Goal: Task Accomplishment & Management: Complete application form

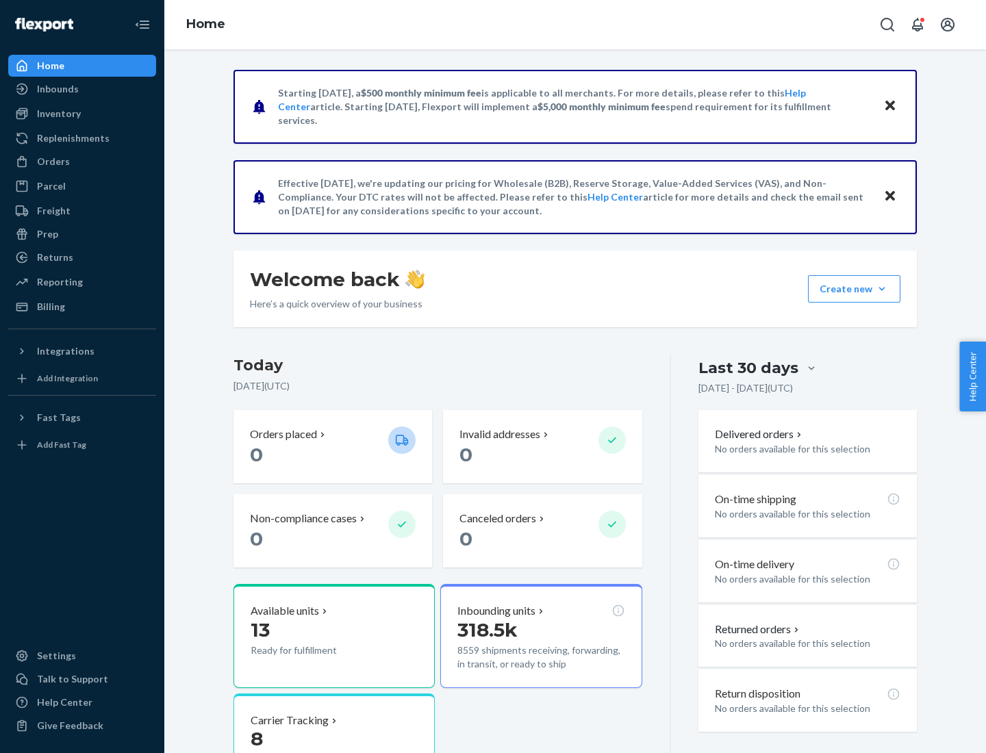
click at [882, 289] on button "Create new Create new inbound Create new order Create new product" at bounding box center [854, 288] width 92 height 27
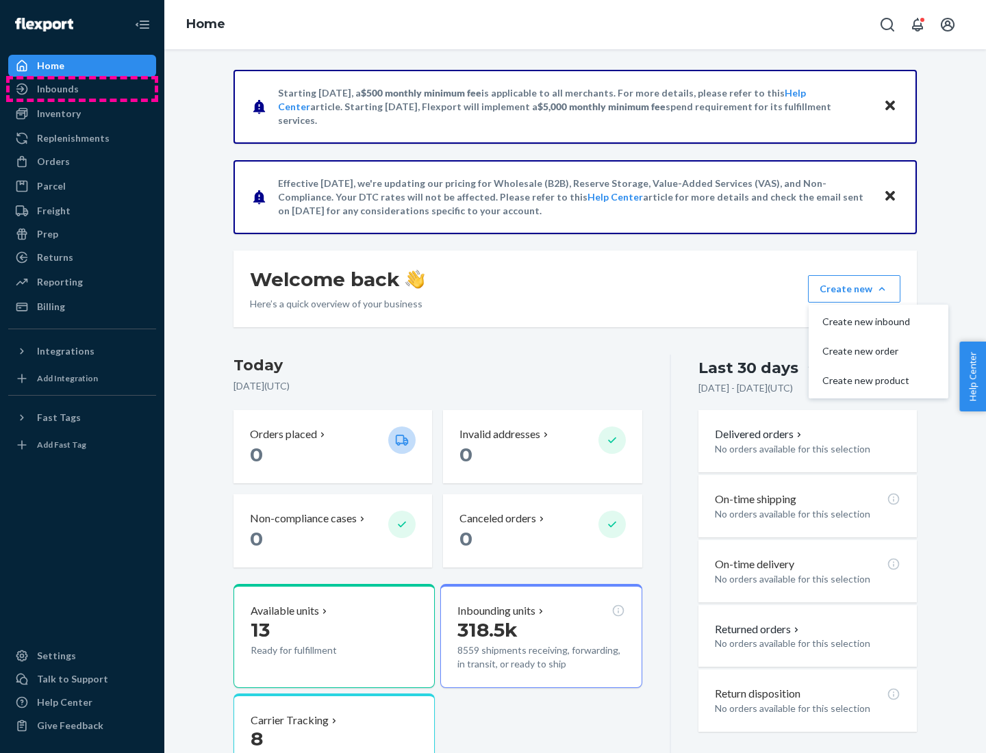
click at [82, 89] on div "Inbounds" at bounding box center [82, 88] width 145 height 19
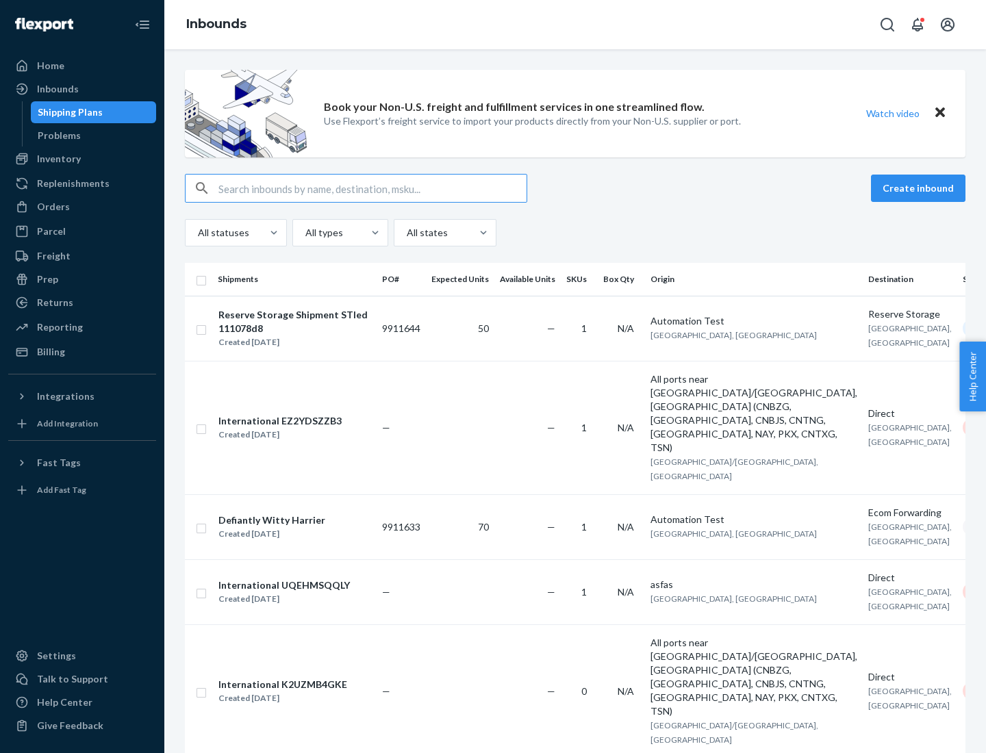
click at [920, 188] on button "Create inbound" at bounding box center [918, 188] width 95 height 27
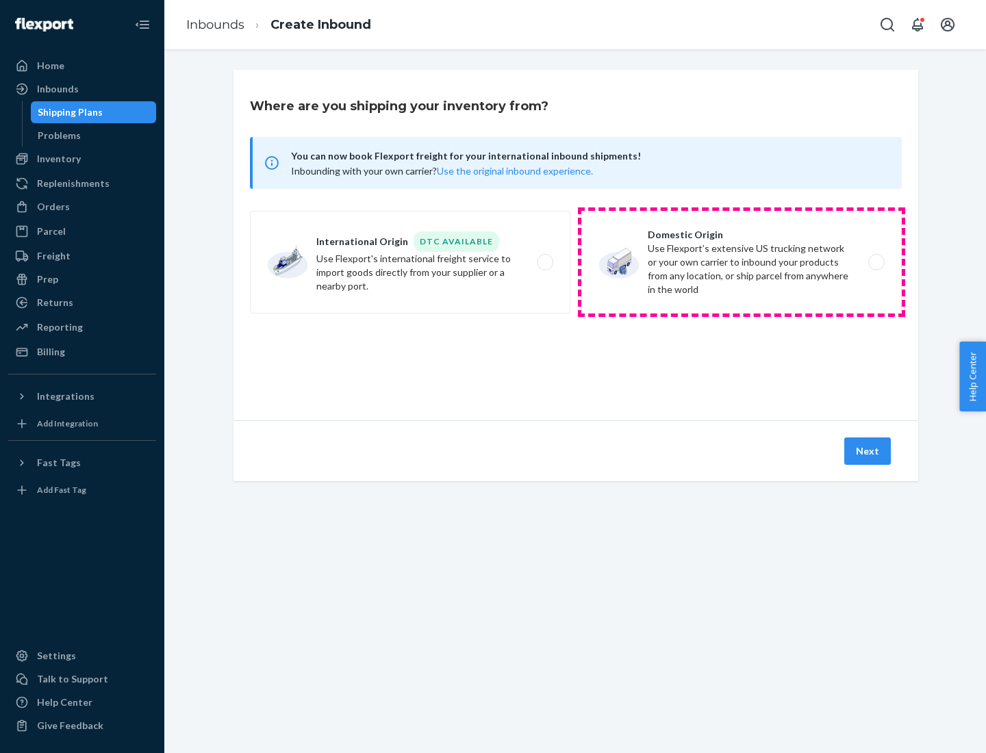
click at [742, 262] on label "Domestic Origin Use Flexport’s extensive US trucking network or your own carrie…" at bounding box center [741, 262] width 321 height 103
click at [876, 262] on input "Domestic Origin Use Flexport’s extensive US trucking network or your own carrie…" at bounding box center [880, 262] width 9 height 9
radio input "true"
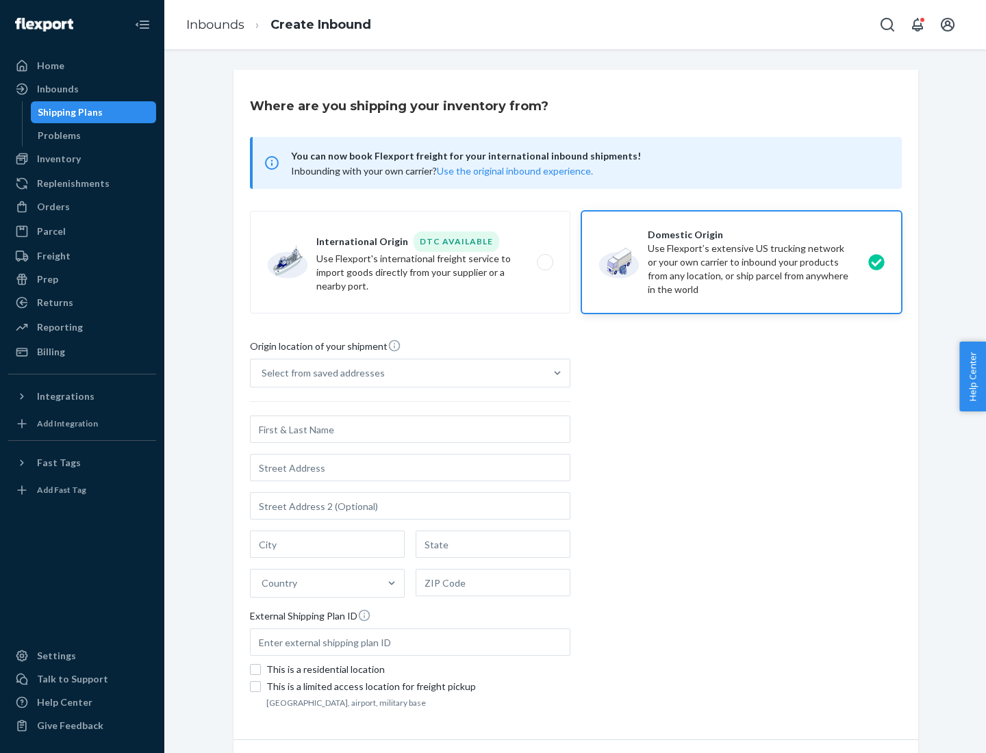
click at [320, 373] on div "Select from saved addresses" at bounding box center [323, 373] width 123 height 14
click at [263, 373] on input "Select from saved addresses" at bounding box center [262, 373] width 1 height 14
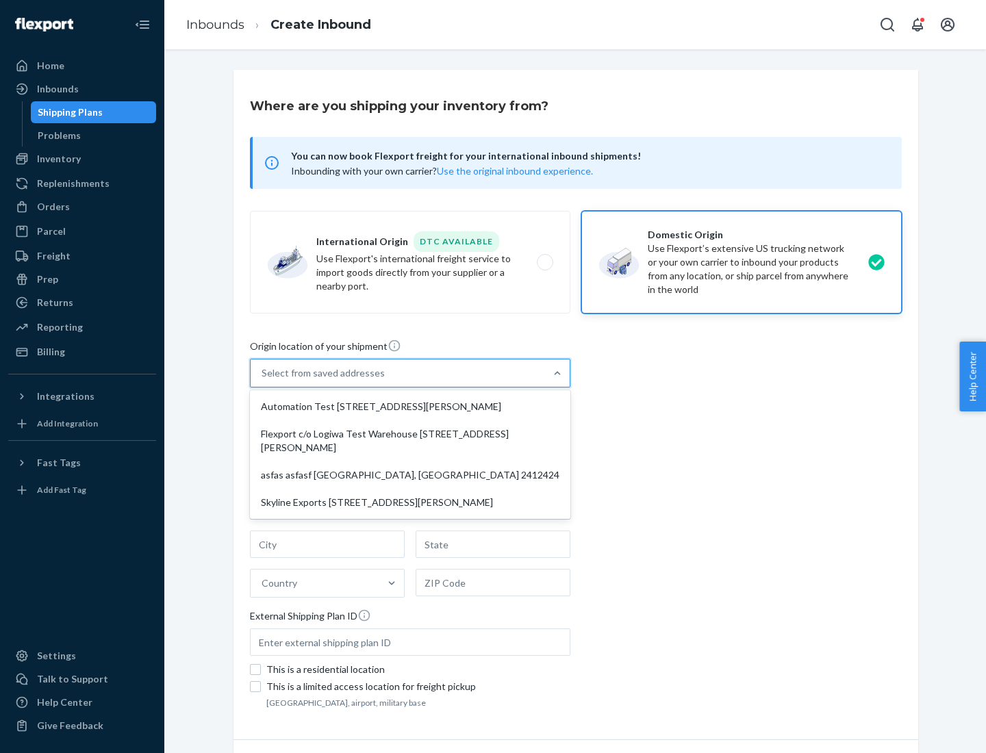
scroll to position [5, 0]
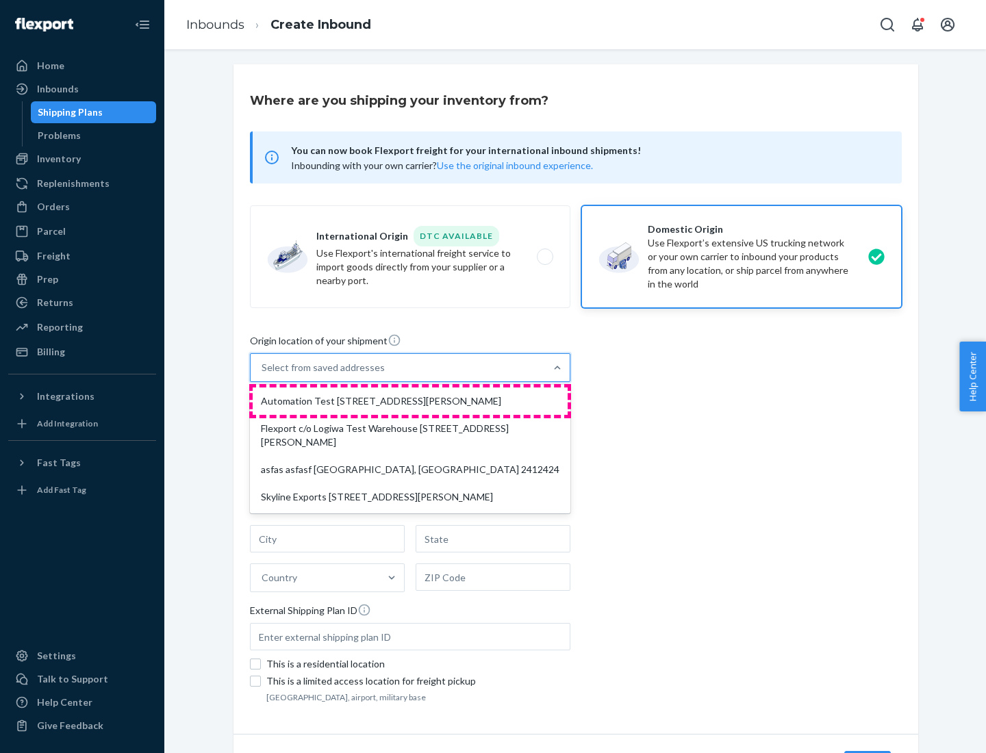
click at [410, 401] on div "Automation Test [STREET_ADDRESS][PERSON_NAME]" at bounding box center [410, 401] width 315 height 27
click at [263, 375] on input "option Automation Test [STREET_ADDRESS][PERSON_NAME] focused, 1 of 4. 4 results…" at bounding box center [262, 368] width 1 height 14
type input "Automation Test"
type input "9th Floor"
type input "[GEOGRAPHIC_DATA]"
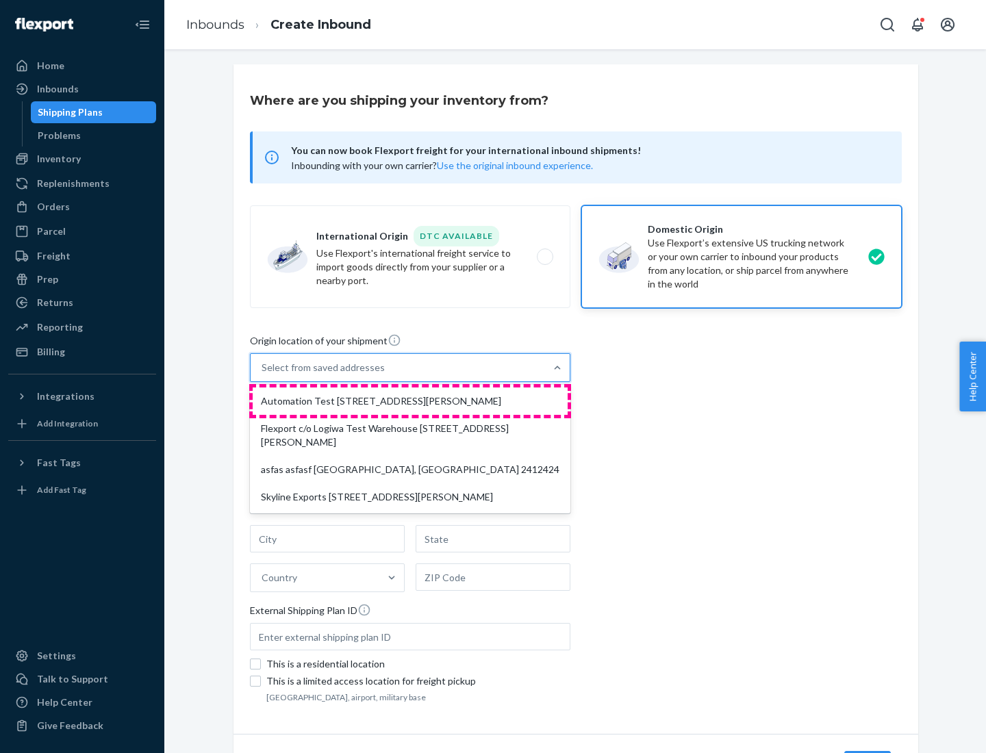
type input "CA"
type input "94104"
type input "[STREET_ADDRESS][PERSON_NAME]"
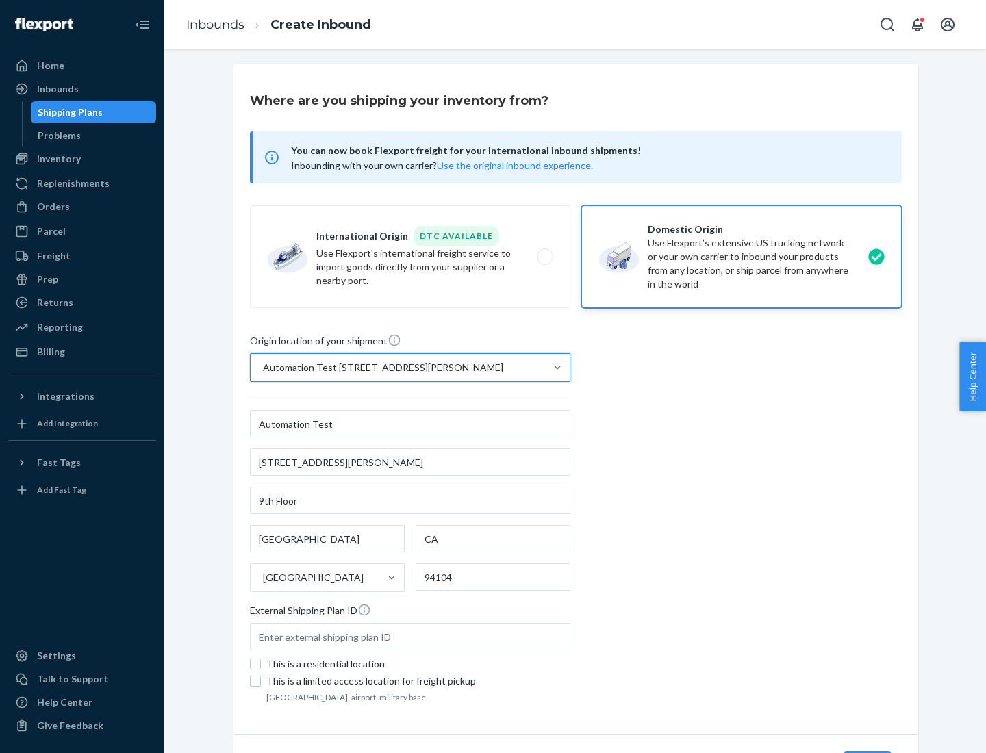
scroll to position [80, 0]
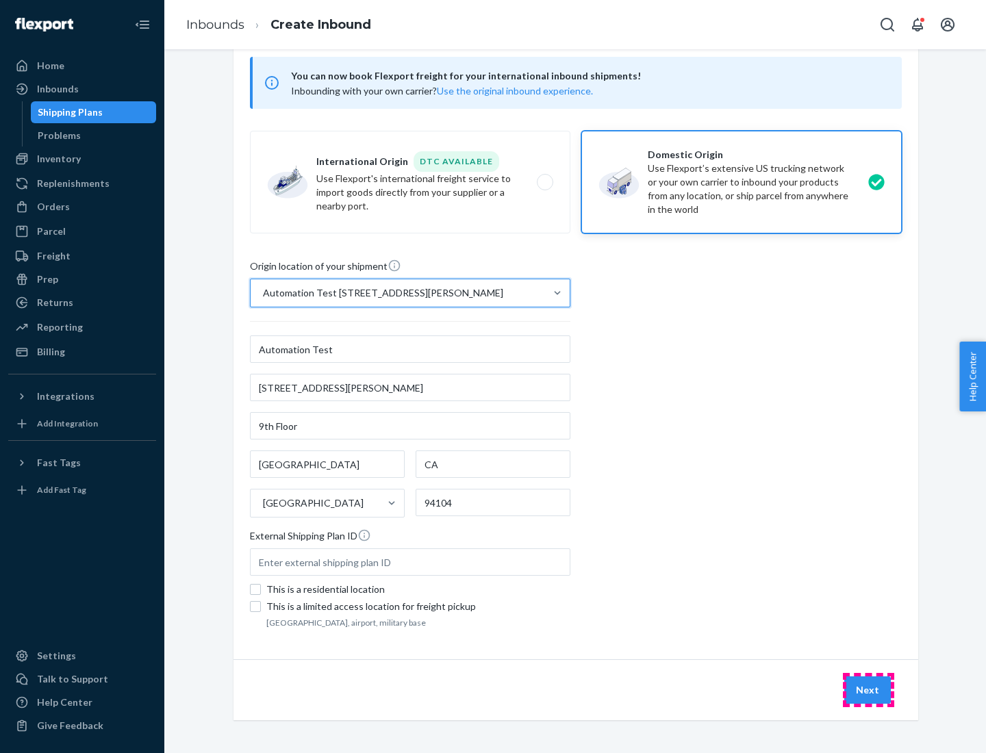
click at [868, 690] on button "Next" at bounding box center [867, 690] width 47 height 27
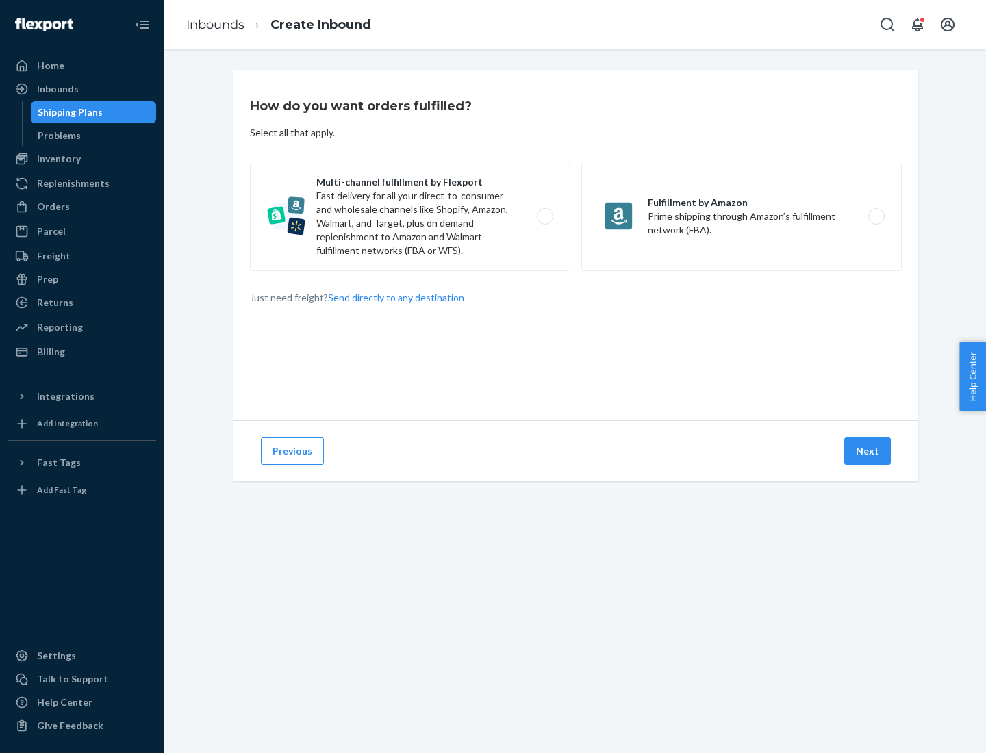
click at [410, 216] on label "Multi-channel fulfillment by Flexport Fast delivery for all your direct-to-cons…" at bounding box center [410, 217] width 321 height 110
click at [544, 216] on input "Multi-channel fulfillment by Flexport Fast delivery for all your direct-to-cons…" at bounding box center [548, 216] width 9 height 9
radio input "true"
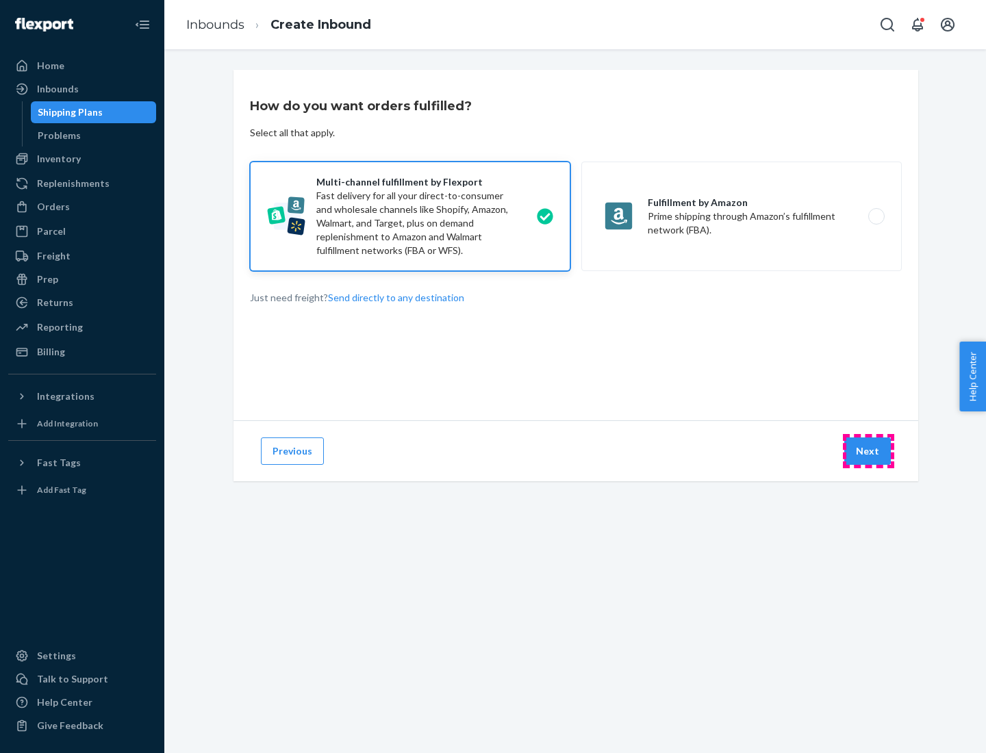
click at [868, 451] on button "Next" at bounding box center [867, 451] width 47 height 27
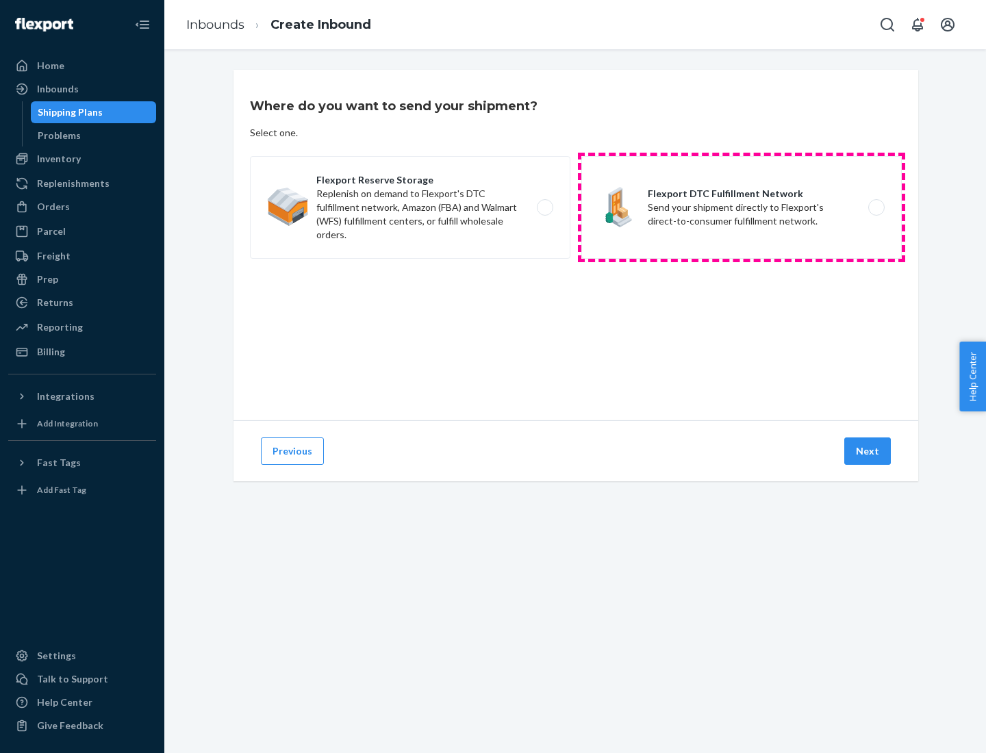
click at [742, 208] on label "Flexport DTC Fulfillment Network Send your shipment directly to Flexport's dire…" at bounding box center [741, 207] width 321 height 103
click at [876, 208] on input "Flexport DTC Fulfillment Network Send your shipment directly to Flexport's dire…" at bounding box center [880, 207] width 9 height 9
radio input "true"
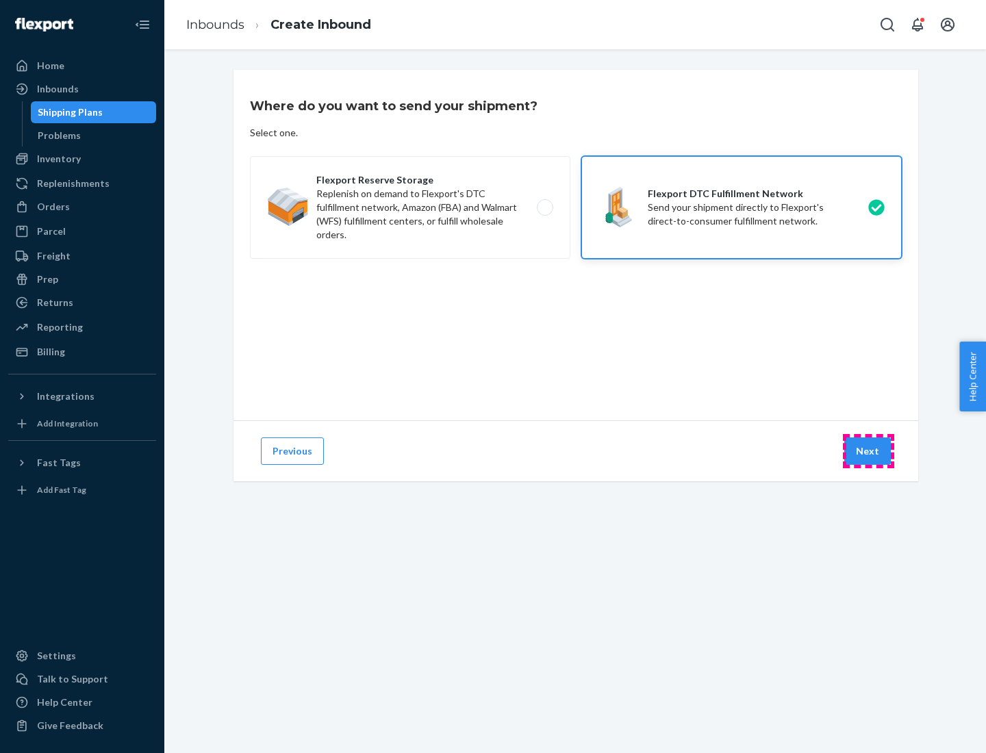
click at [868, 451] on button "Next" at bounding box center [867, 451] width 47 height 27
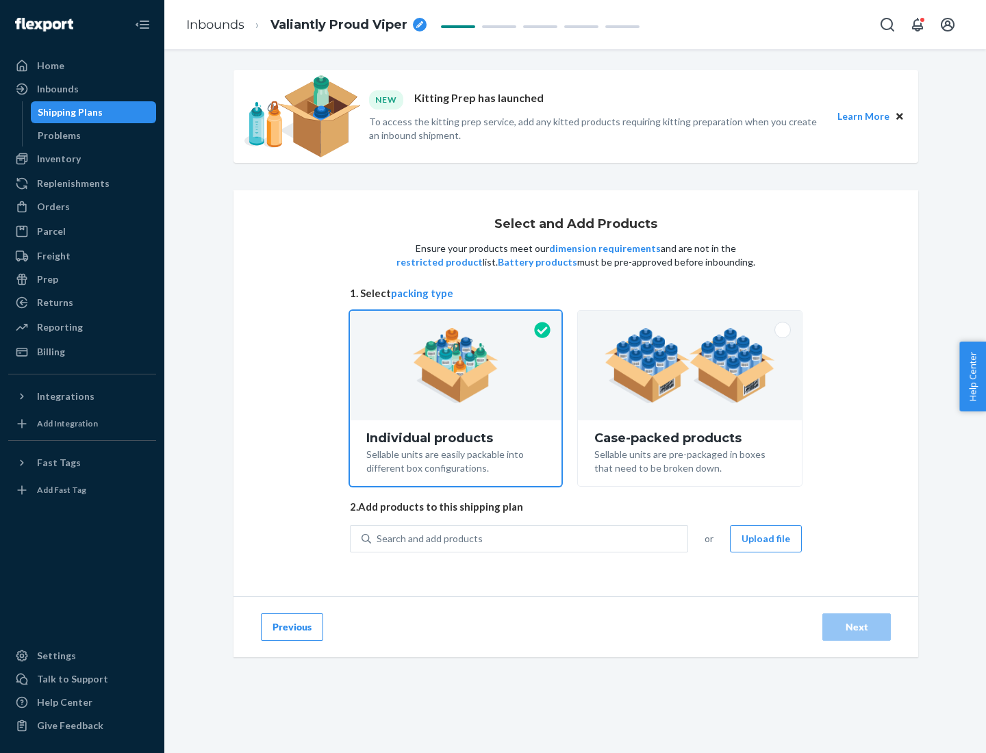
click at [690, 366] on img at bounding box center [690, 365] width 171 height 75
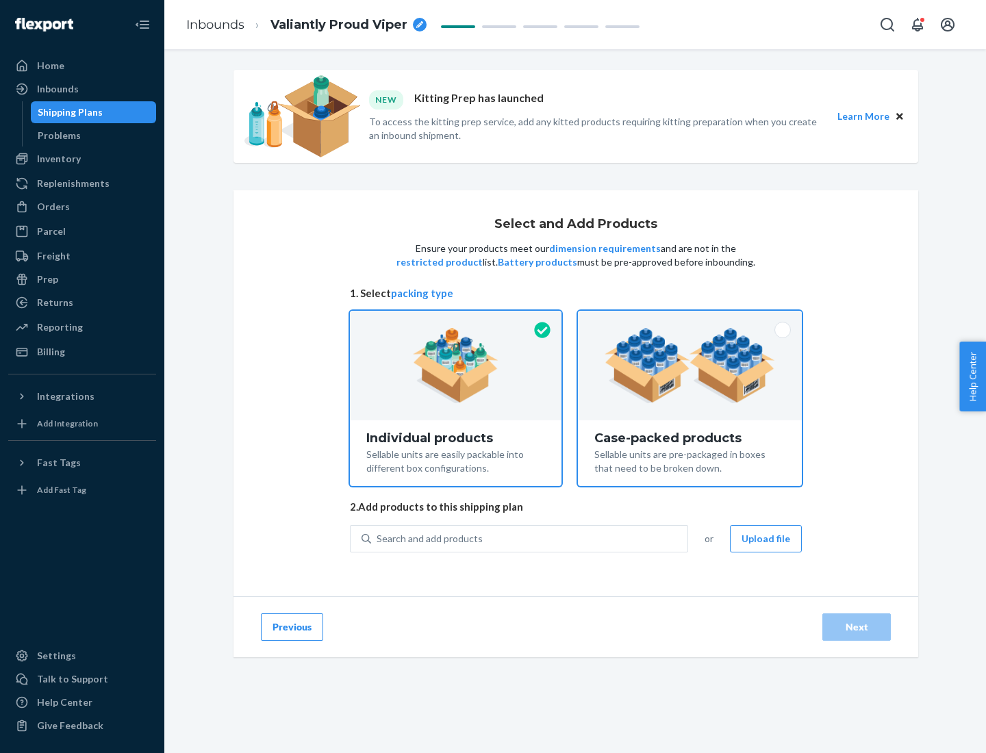
click at [690, 320] on input "Case-packed products Sellable units are pre-packaged in boxes that need to be b…" at bounding box center [690, 315] width 9 height 9
radio input "true"
radio input "false"
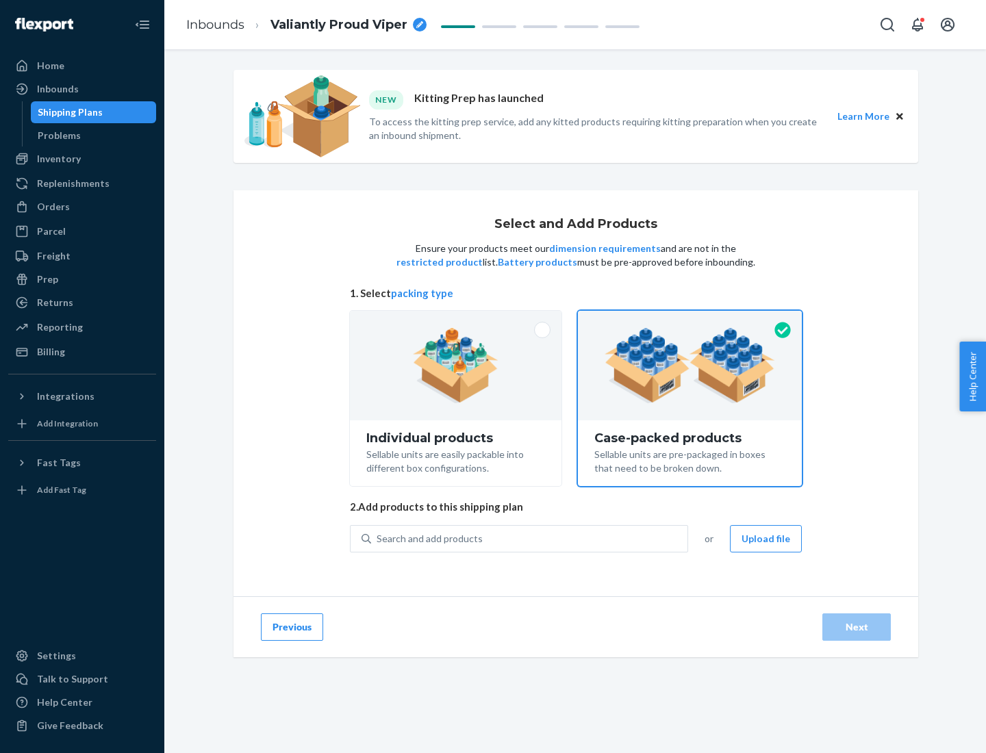
click at [530, 538] on div "Search and add products" at bounding box center [529, 539] width 316 height 25
click at [378, 538] on input "Search and add products" at bounding box center [377, 539] width 1 height 14
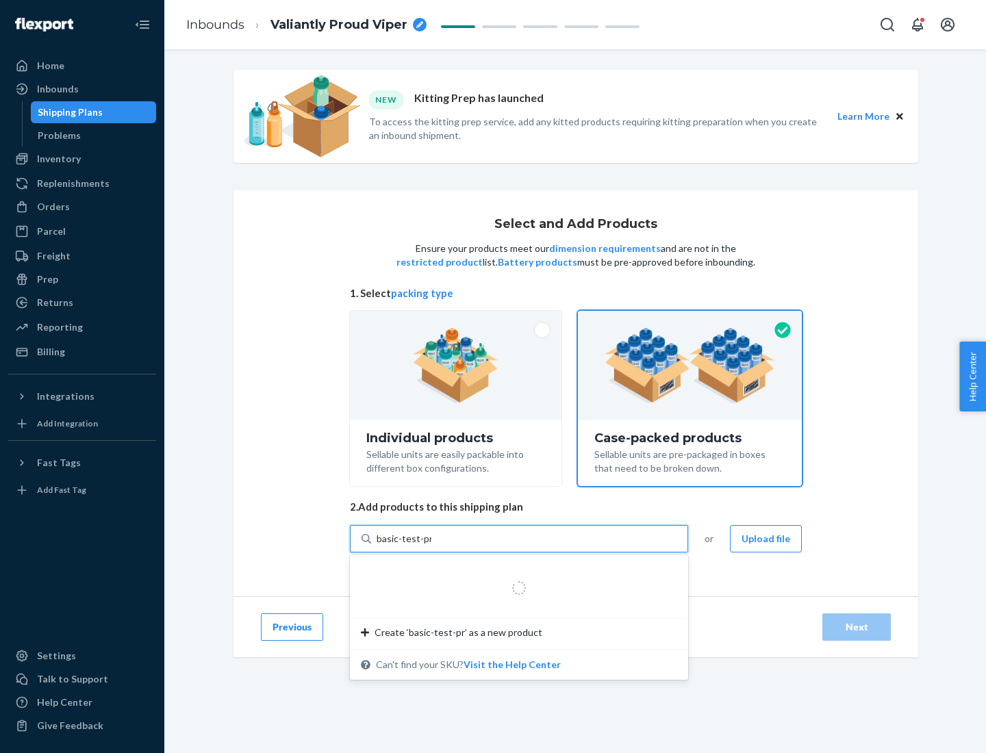
type input "basic-test-product-1"
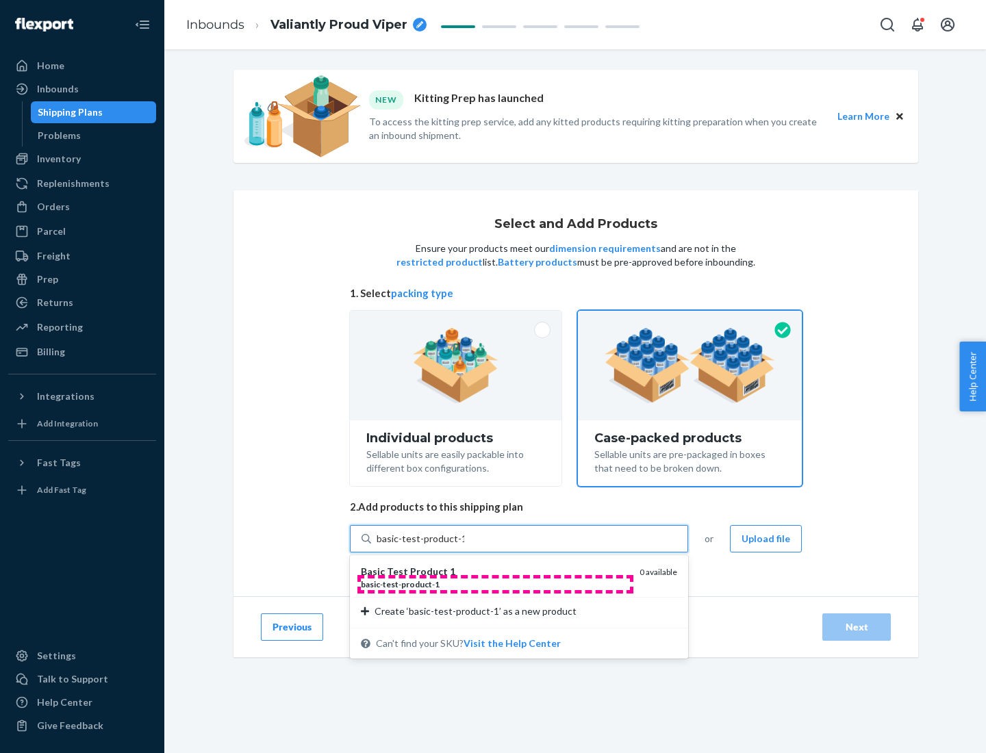
click at [495, 584] on div "basic - test - product - 1" at bounding box center [495, 585] width 268 height 12
click at [464, 546] on input "basic-test-product-1" at bounding box center [421, 539] width 88 height 14
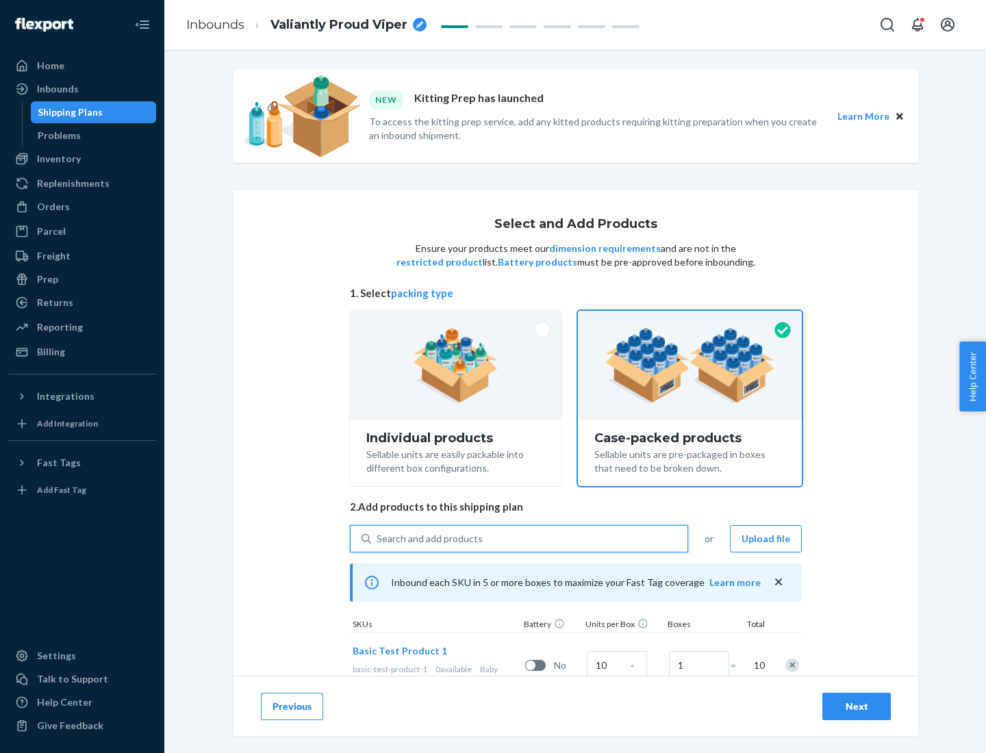
scroll to position [49, 0]
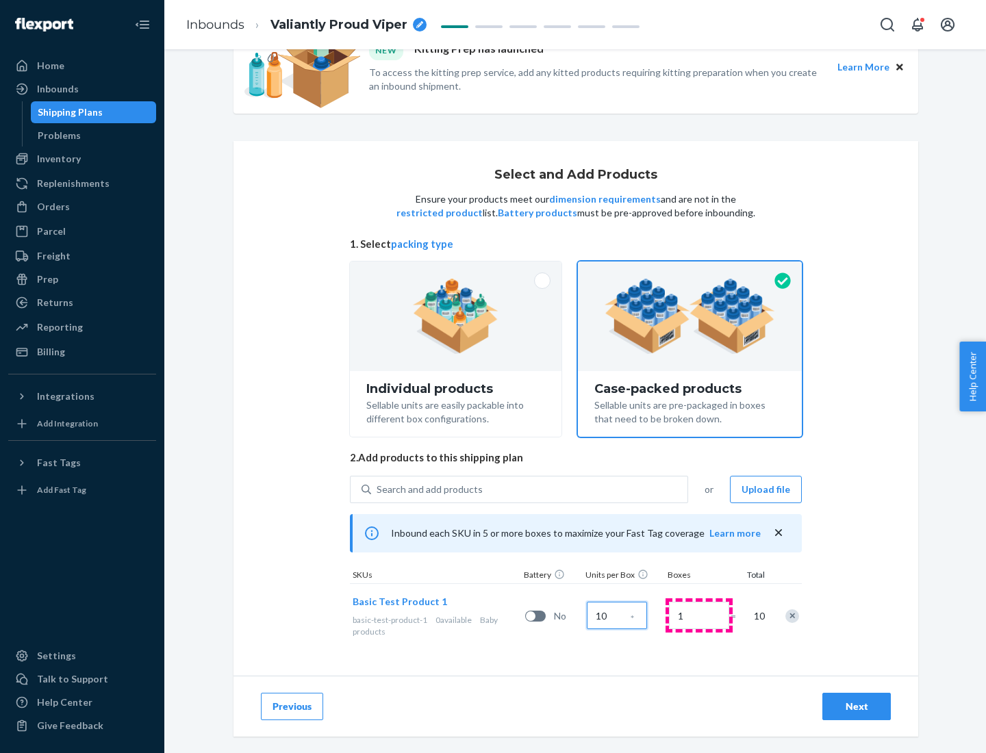
type input "10"
type input "7"
click at [857, 707] on div "Next" at bounding box center [856, 707] width 45 height 14
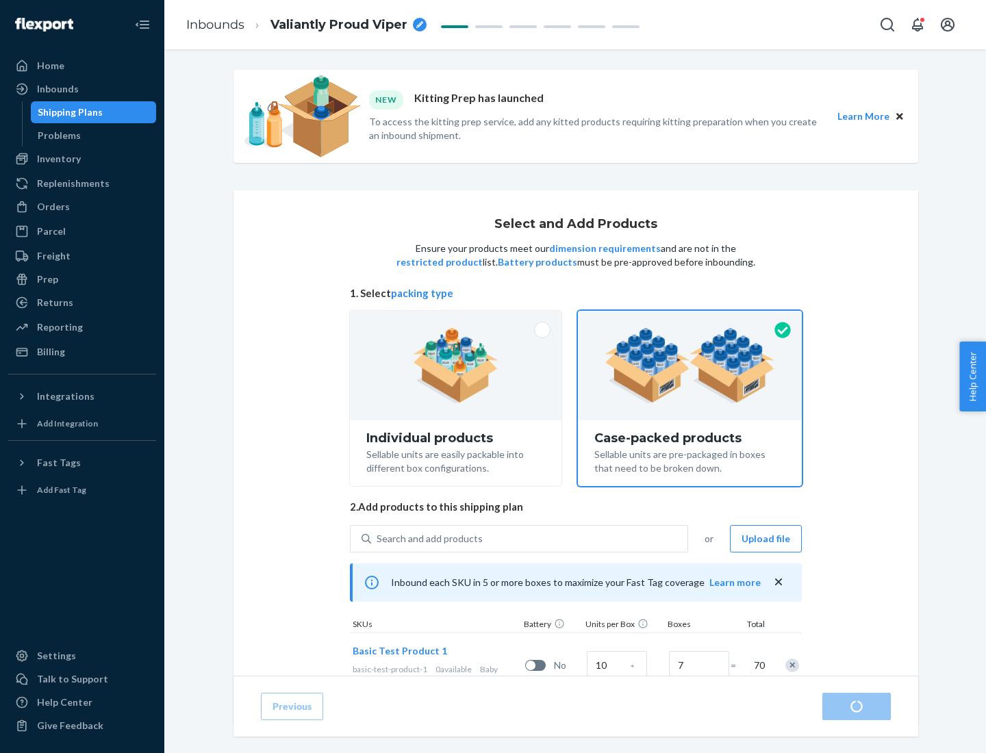
scroll to position [49, 0]
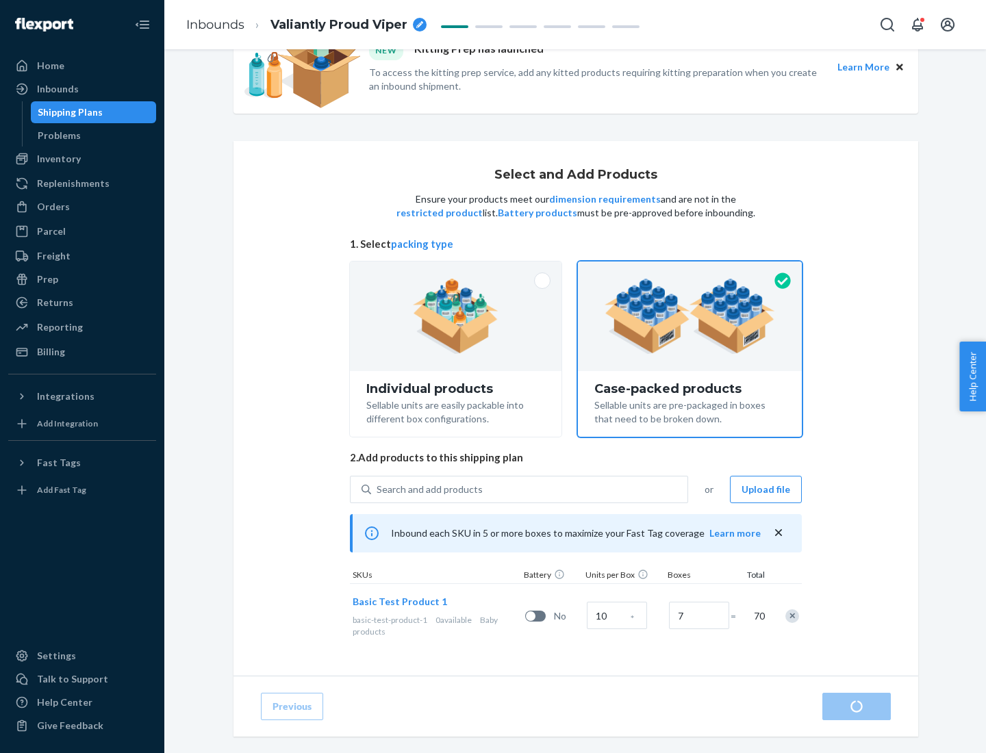
radio input "true"
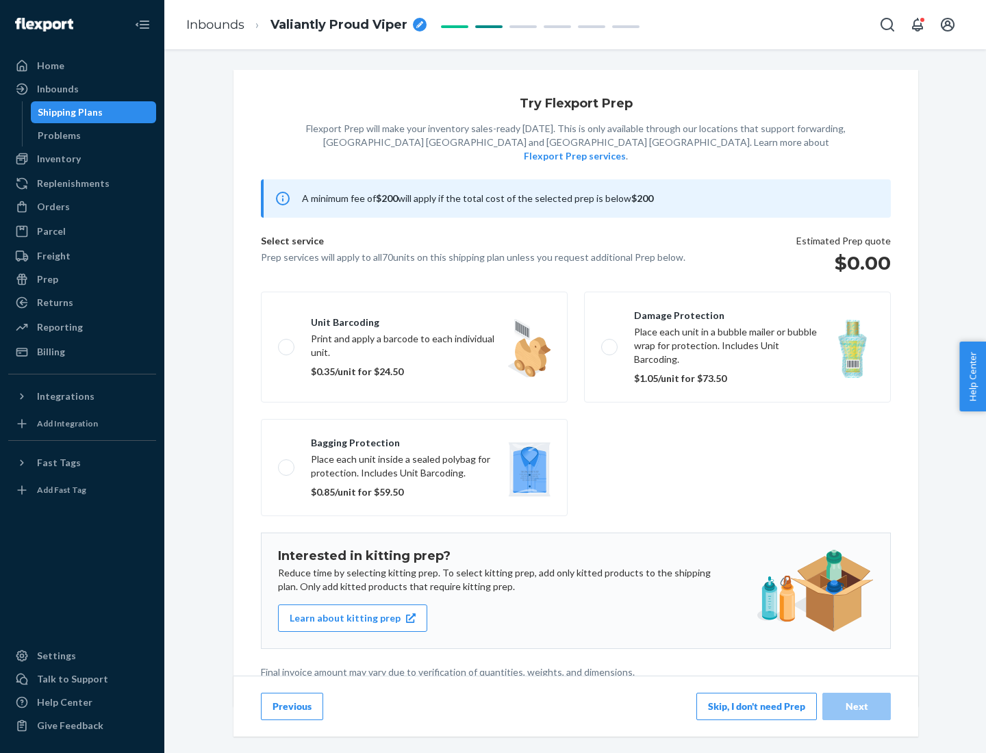
scroll to position [3, 0]
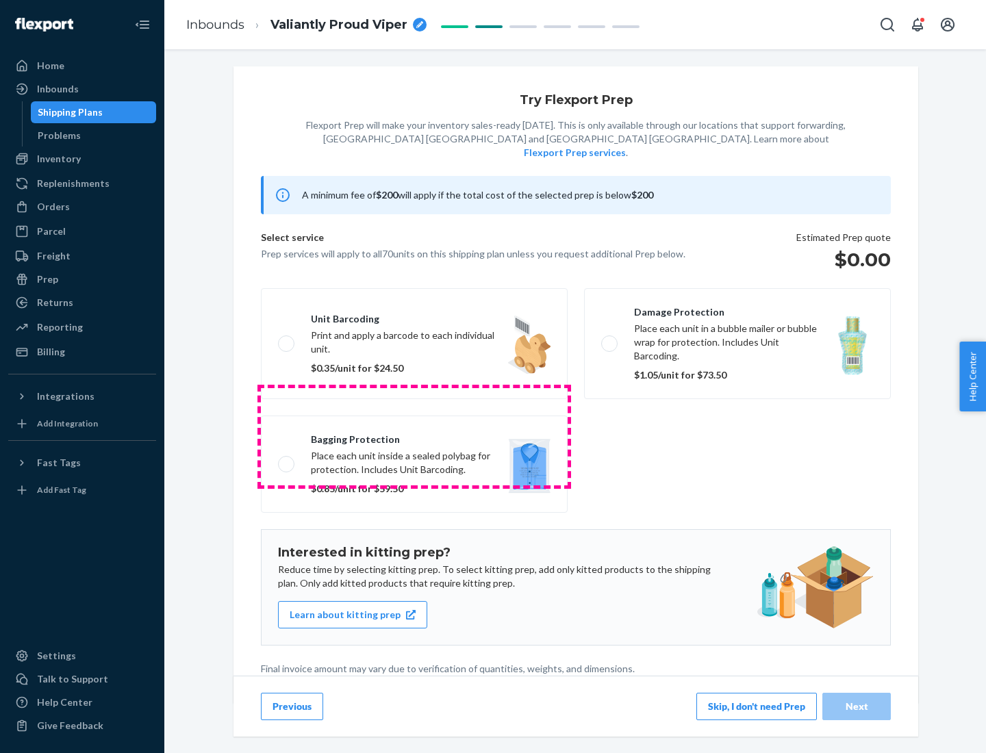
click at [414, 436] on label "Bagging protection Place each unit inside a sealed polybag for protection. Incl…" at bounding box center [414, 464] width 307 height 97
click at [287, 460] on input "Bagging protection Place each unit inside a sealed polybag for protection. Incl…" at bounding box center [282, 464] width 9 height 9
checkbox input "true"
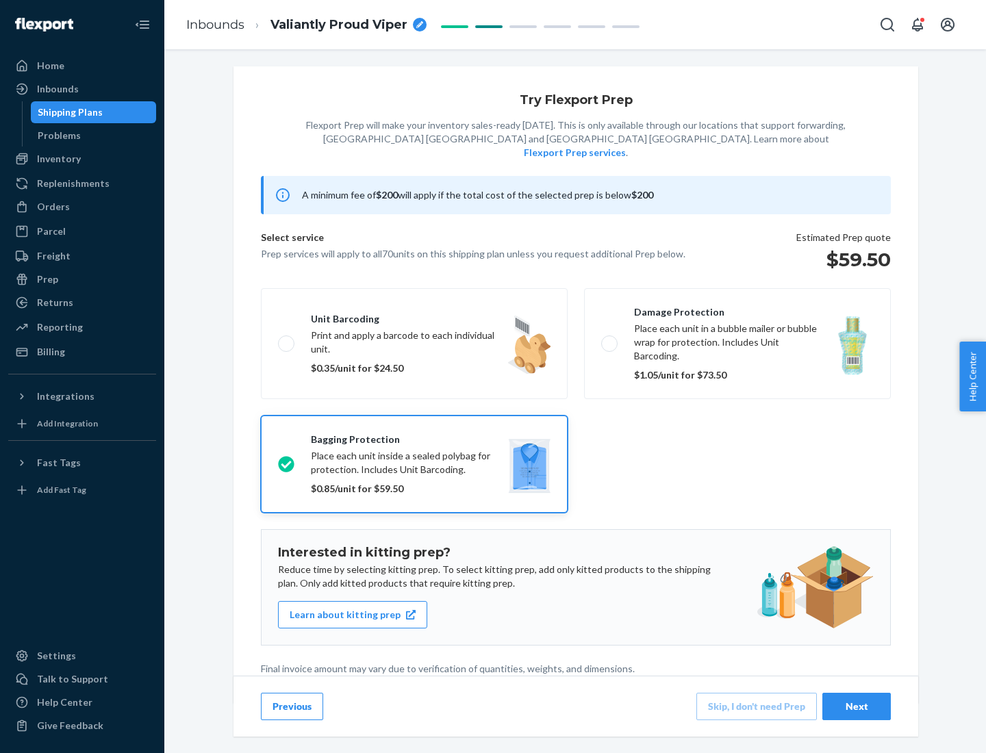
click at [857, 706] on div "Next" at bounding box center [856, 707] width 45 height 14
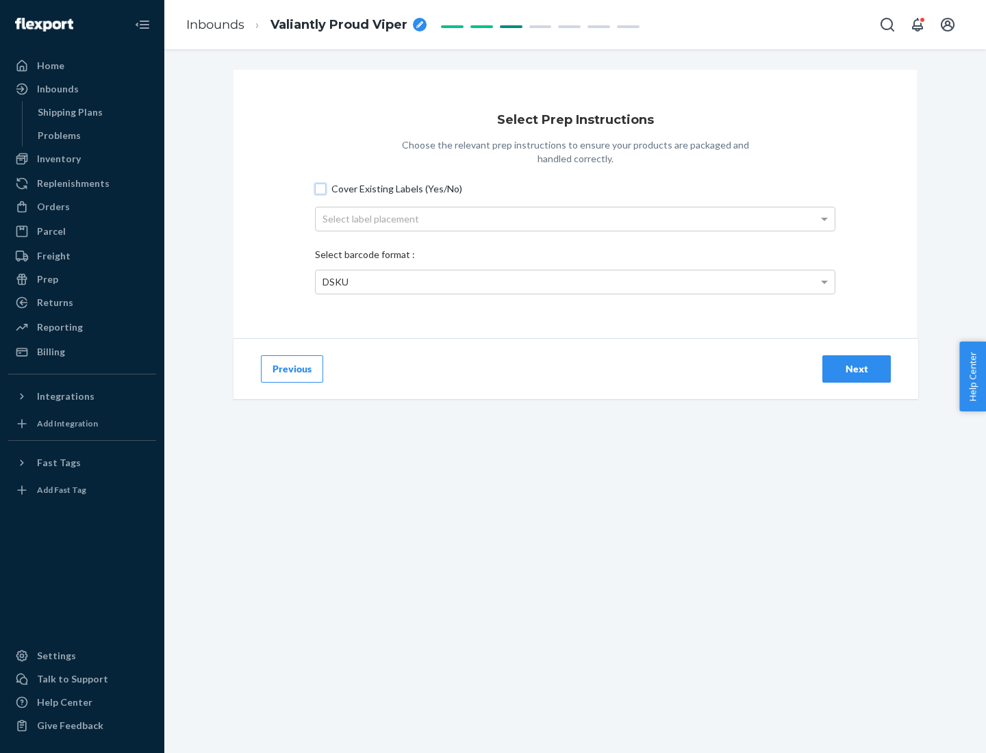
click at [321, 188] on input "Cover Existing Labels (Yes/No)" at bounding box center [320, 189] width 11 height 11
checkbox input "true"
click at [575, 218] on div "Select label placement" at bounding box center [575, 219] width 519 height 23
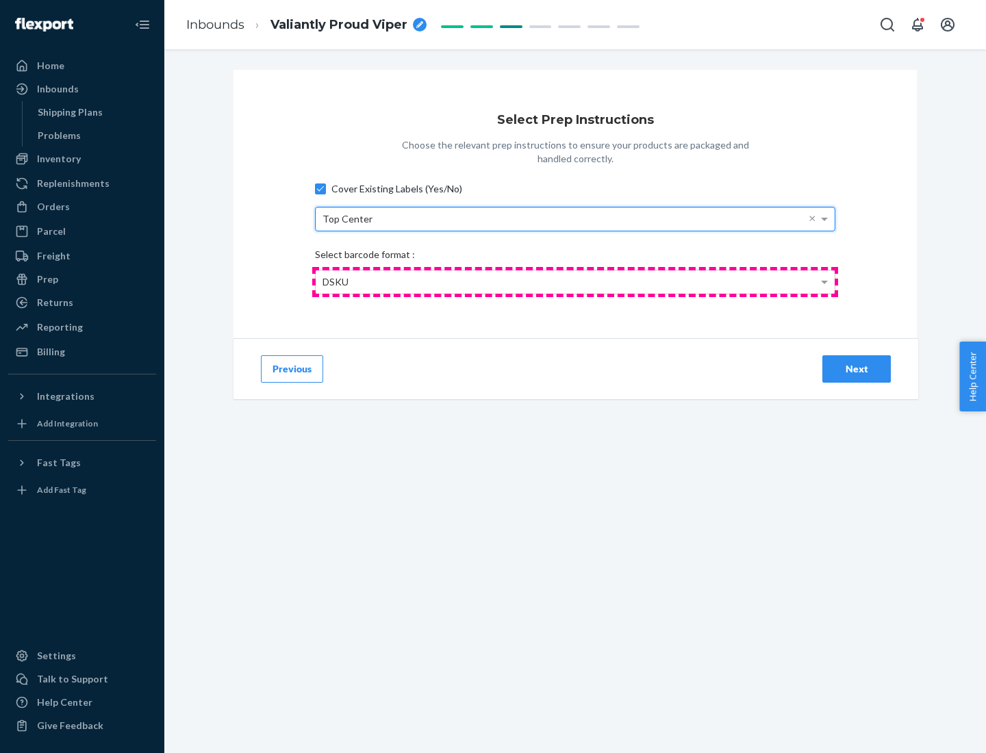
click at [575, 281] on div "DSKU" at bounding box center [575, 282] width 519 height 23
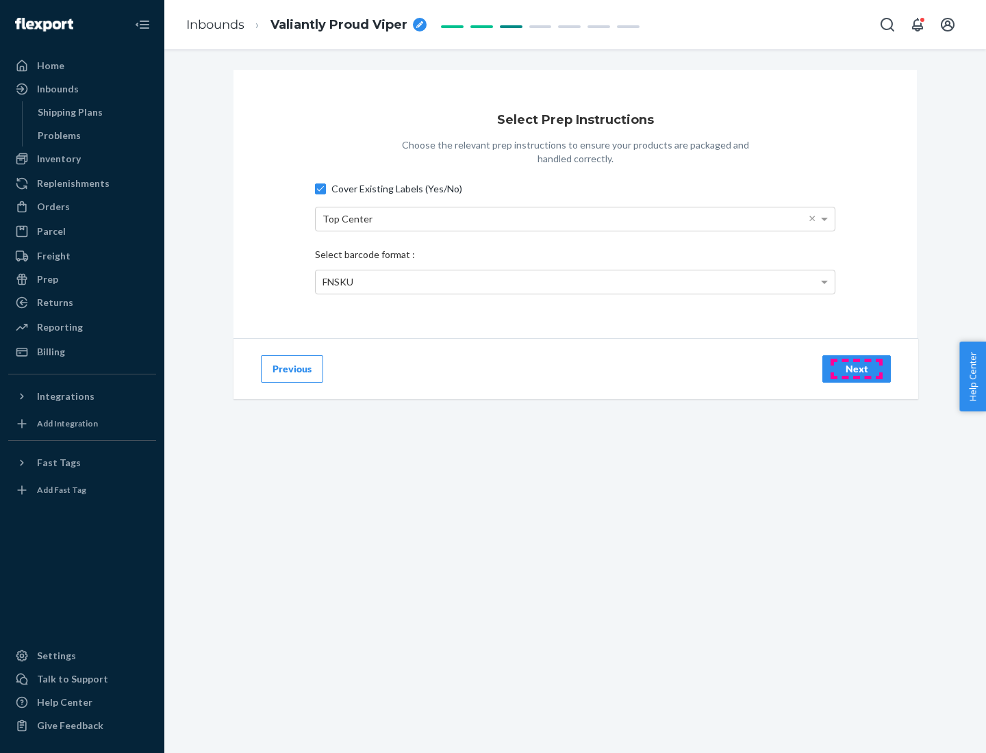
click at [857, 368] on div "Next" at bounding box center [856, 369] width 45 height 14
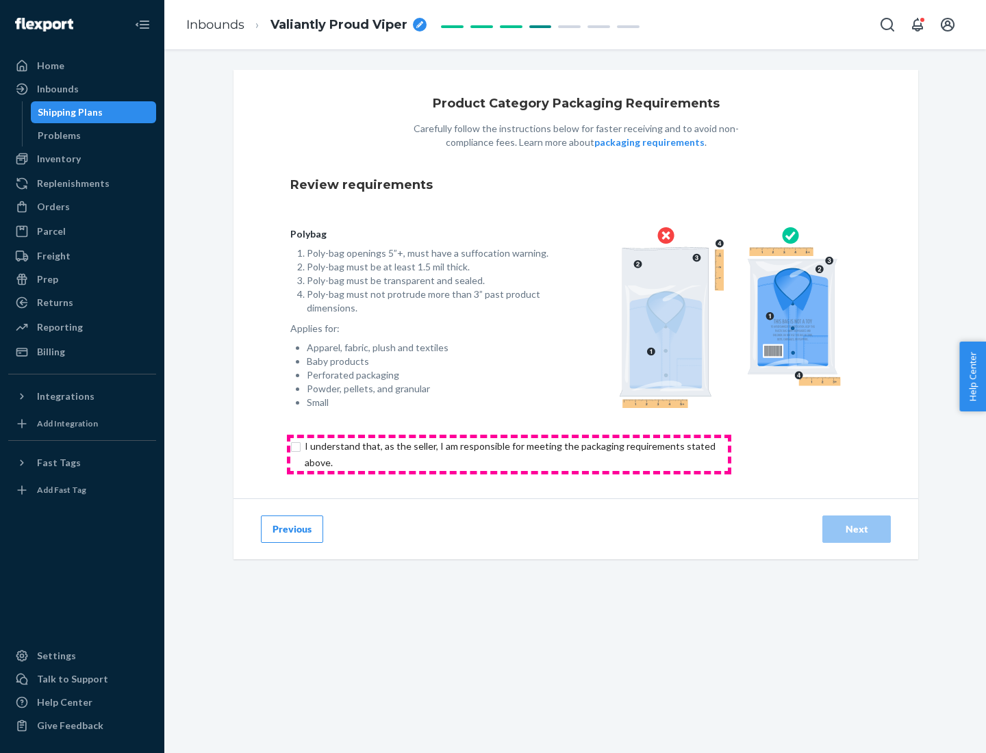
click at [509, 454] on input "checkbox" at bounding box center [517, 454] width 455 height 33
checkbox input "true"
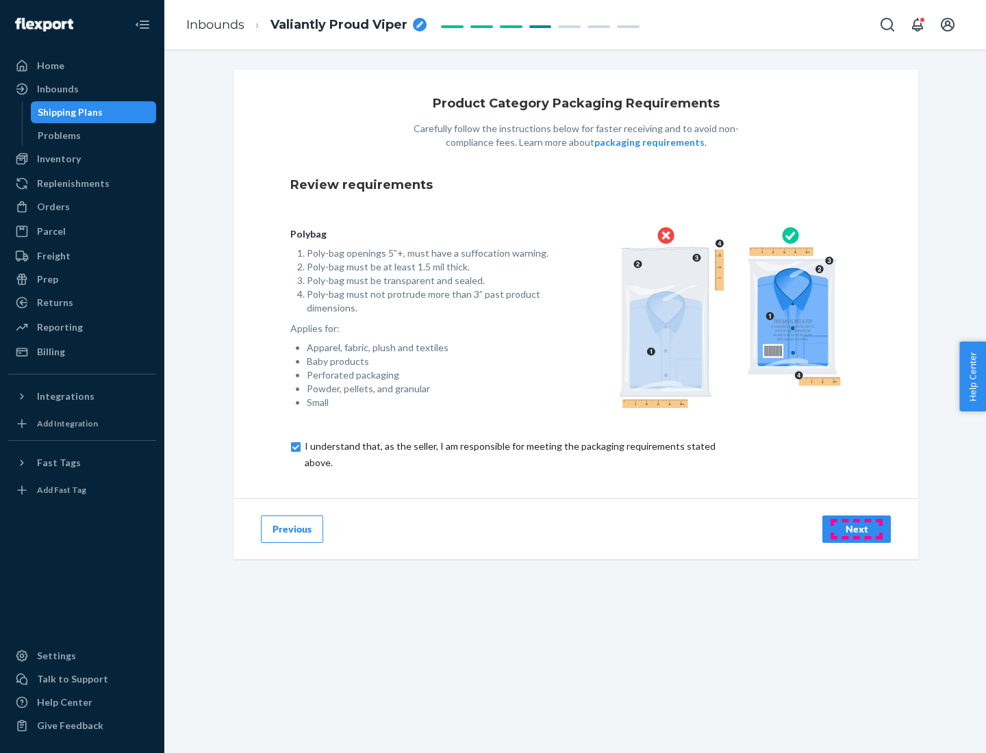
click at [857, 529] on div "Next" at bounding box center [856, 530] width 45 height 14
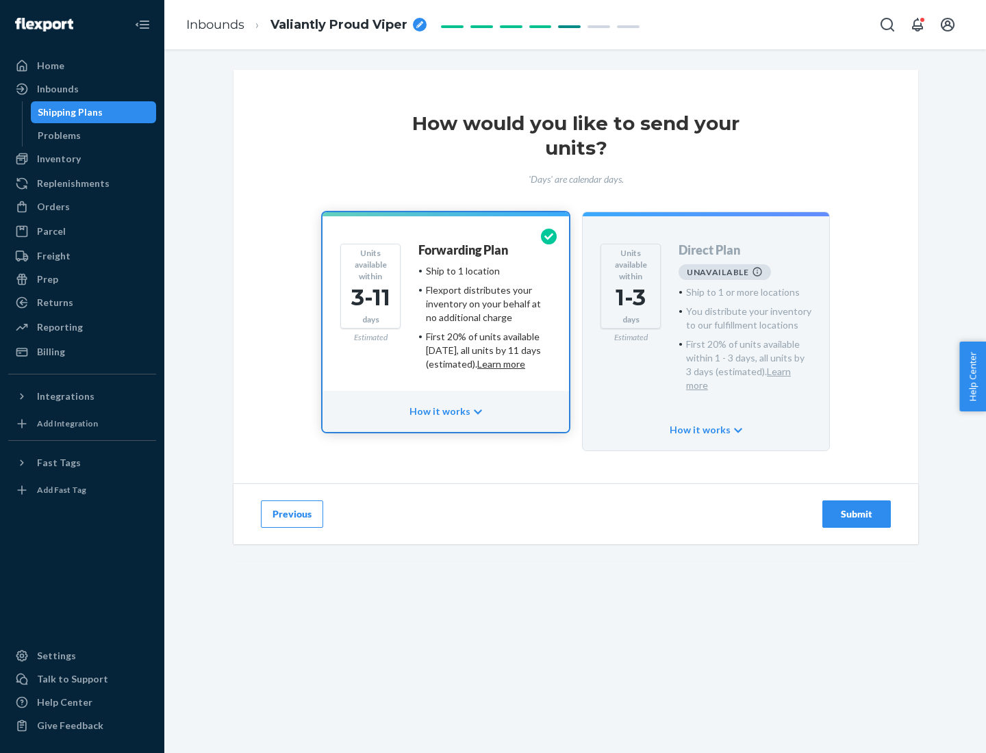
click at [464, 250] on h4 "Forwarding Plan" at bounding box center [463, 251] width 90 height 14
click at [857, 507] on div "Submit" at bounding box center [856, 514] width 45 height 14
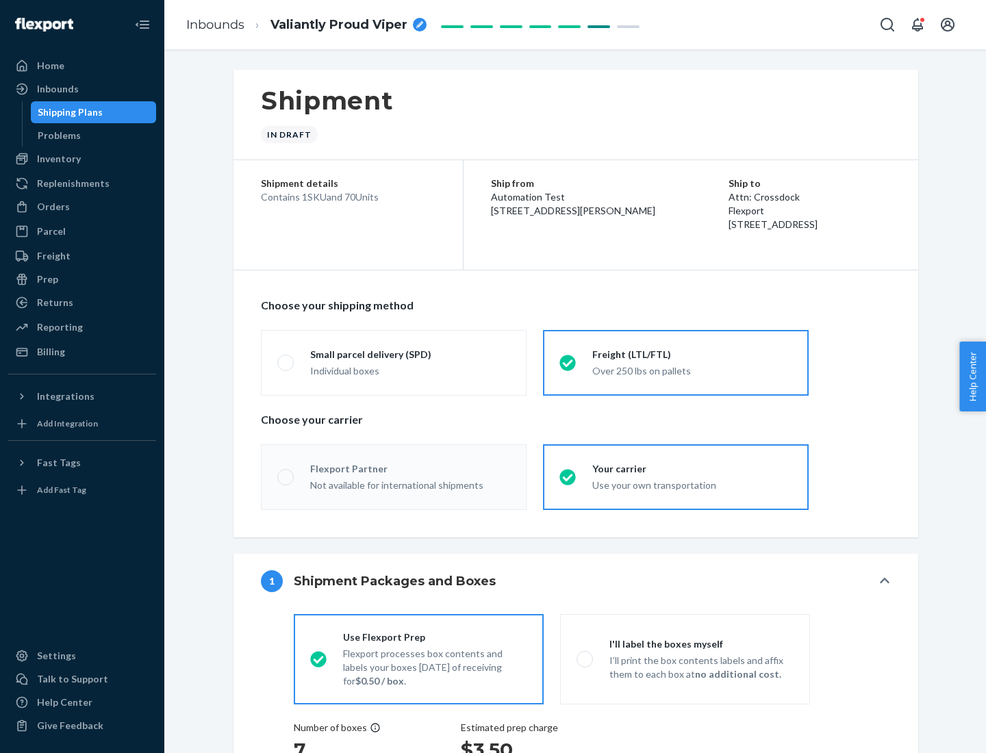
radio input "true"
radio input "false"
radio input "true"
radio input "false"
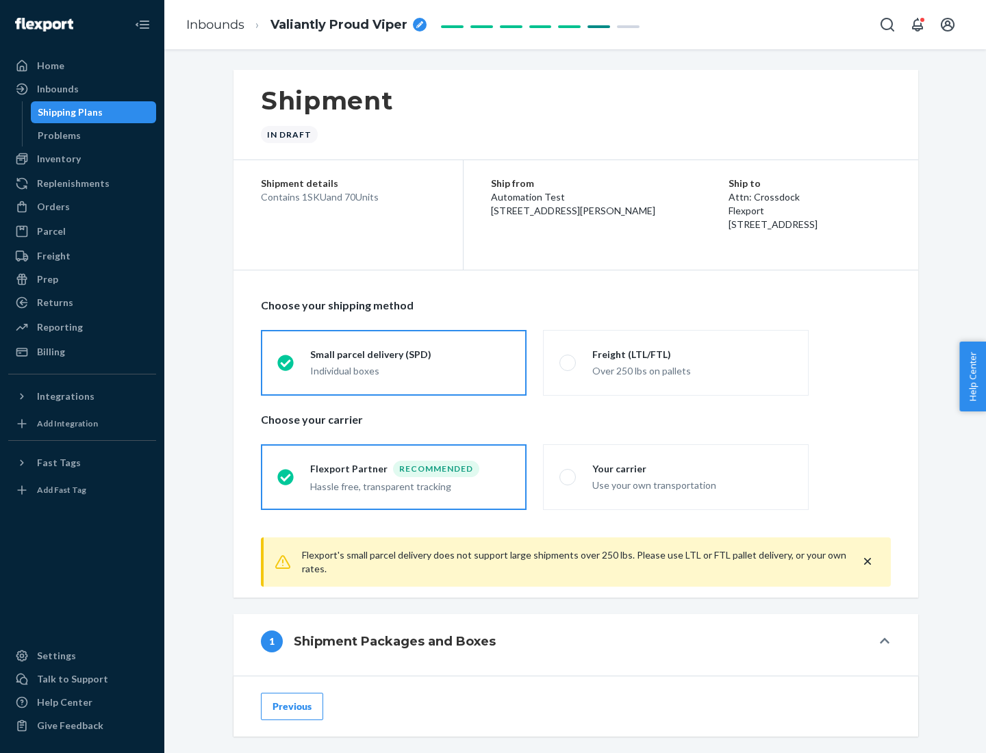
click at [676, 362] on div "Over 250 lbs on pallets" at bounding box center [692, 370] width 200 height 16
click at [568, 362] on input "Freight (LTL/FTL) Over 250 lbs on pallets" at bounding box center [564, 362] width 9 height 9
radio input "true"
radio input "false"
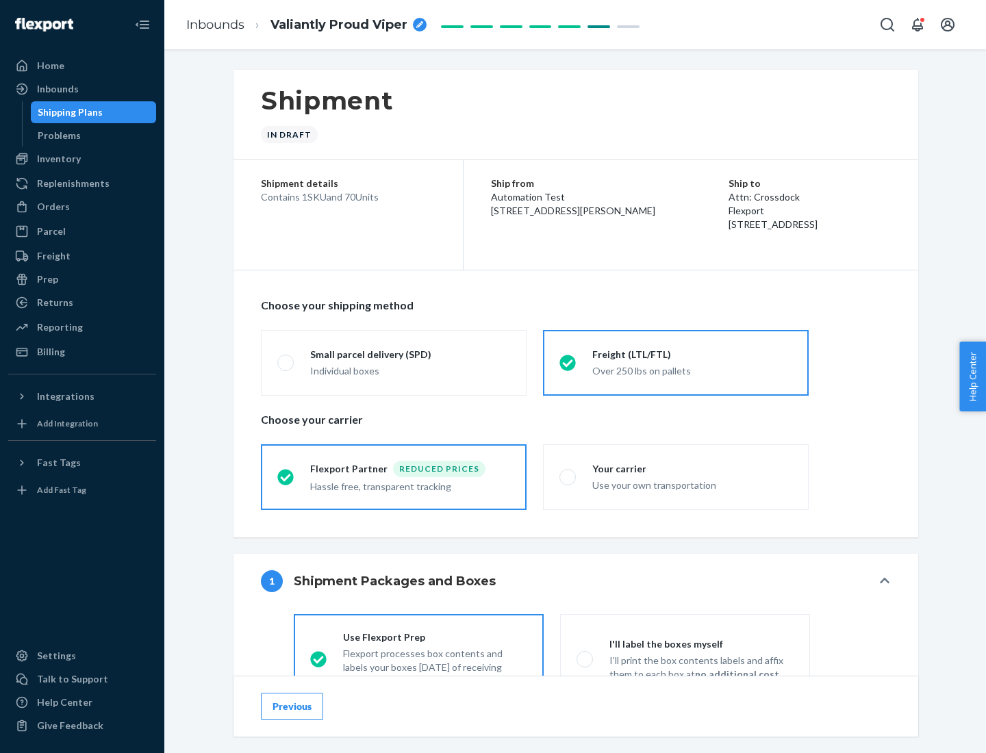
scroll to position [76, 0]
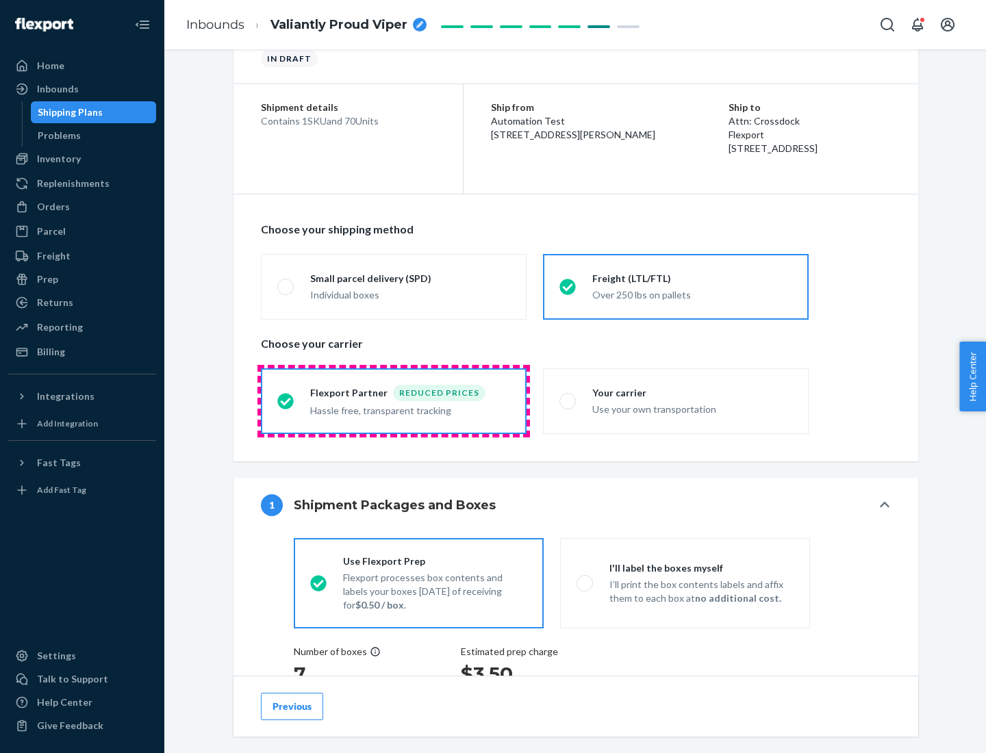
click at [394, 401] on div "Hassle free, transparent tracking" at bounding box center [410, 409] width 200 height 16
click at [286, 401] on input "Flexport Partner Reduced prices Hassle free, transparent tracking" at bounding box center [281, 401] width 9 height 9
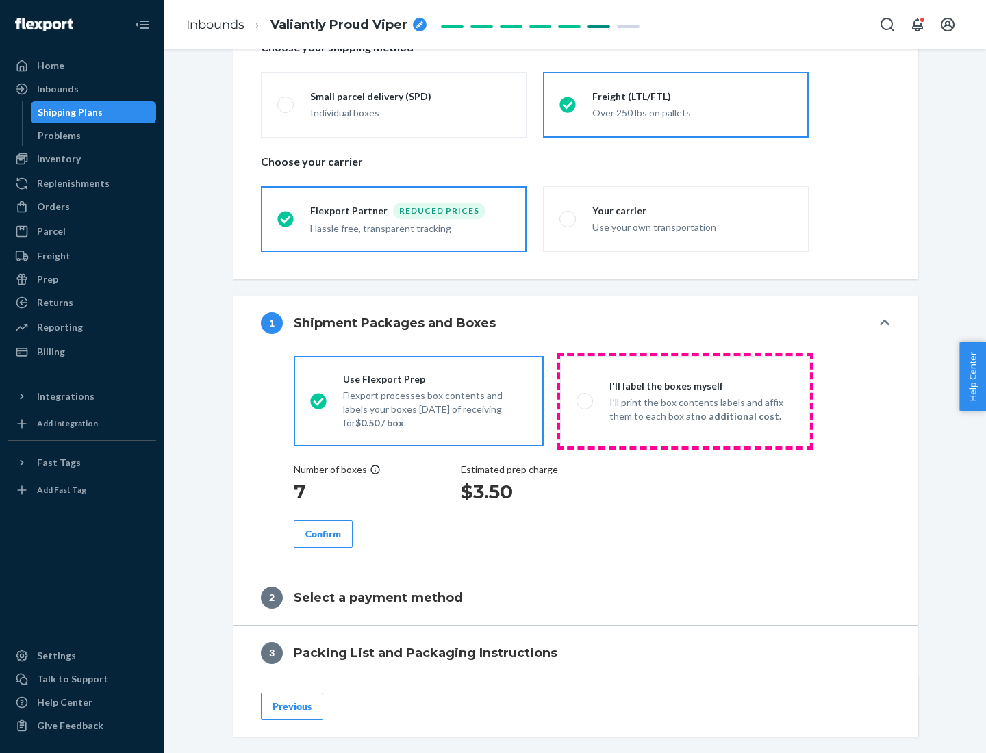
click at [685, 401] on p "I’ll print the box contents labels and affix them to each box at no additional …" at bounding box center [702, 409] width 184 height 27
click at [586, 401] on input "I'll label the boxes myself I’ll print the box contents labels and affix them t…" at bounding box center [581, 401] width 9 height 9
radio input "true"
radio input "false"
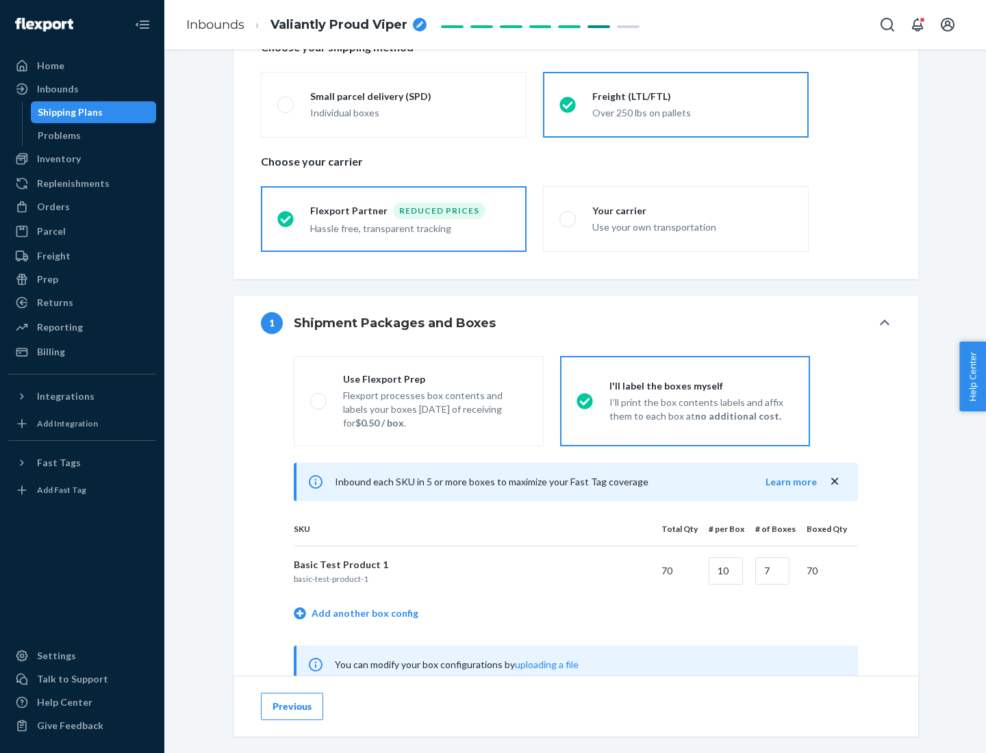
scroll to position [428, 0]
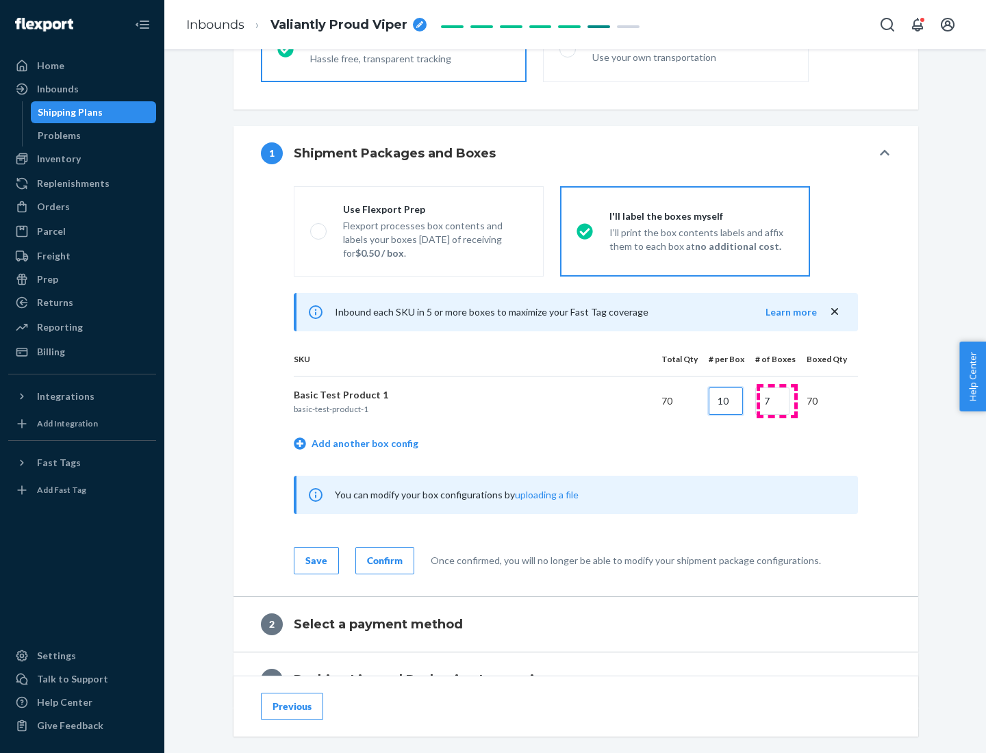
type input "10"
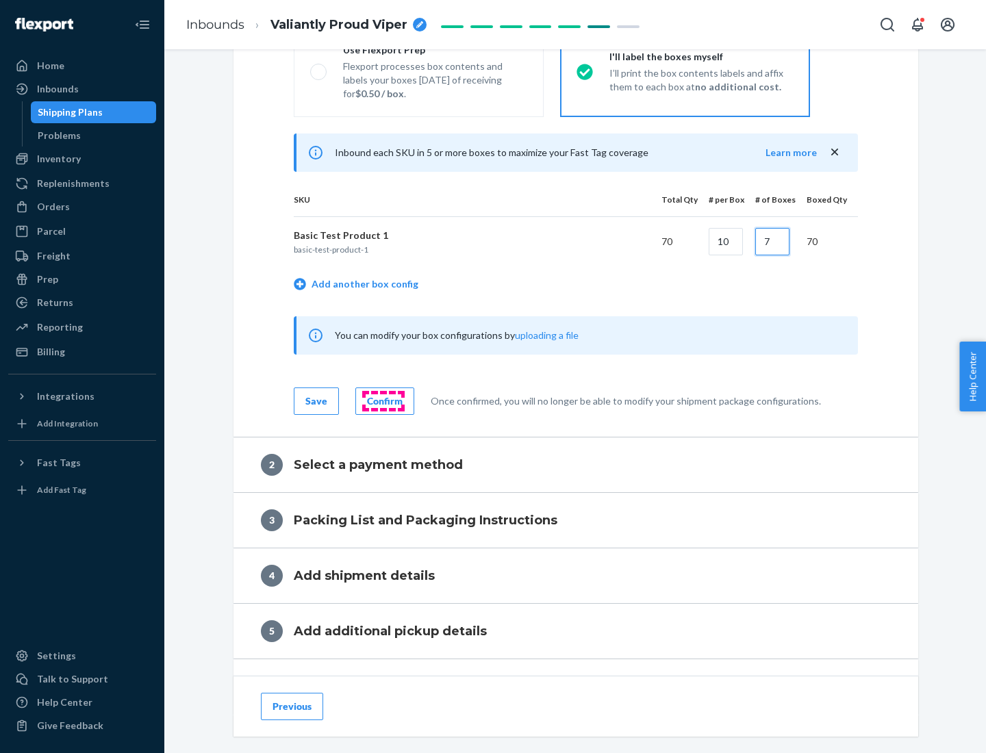
type input "7"
click at [383, 401] on div "Confirm" at bounding box center [385, 401] width 36 height 14
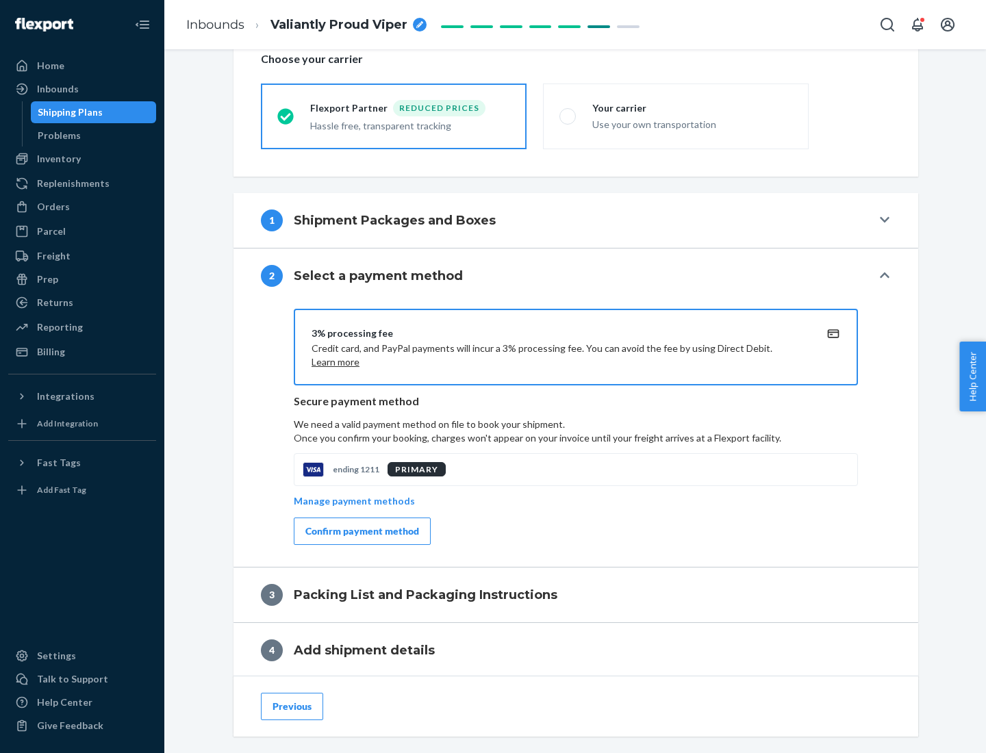
scroll to position [491, 0]
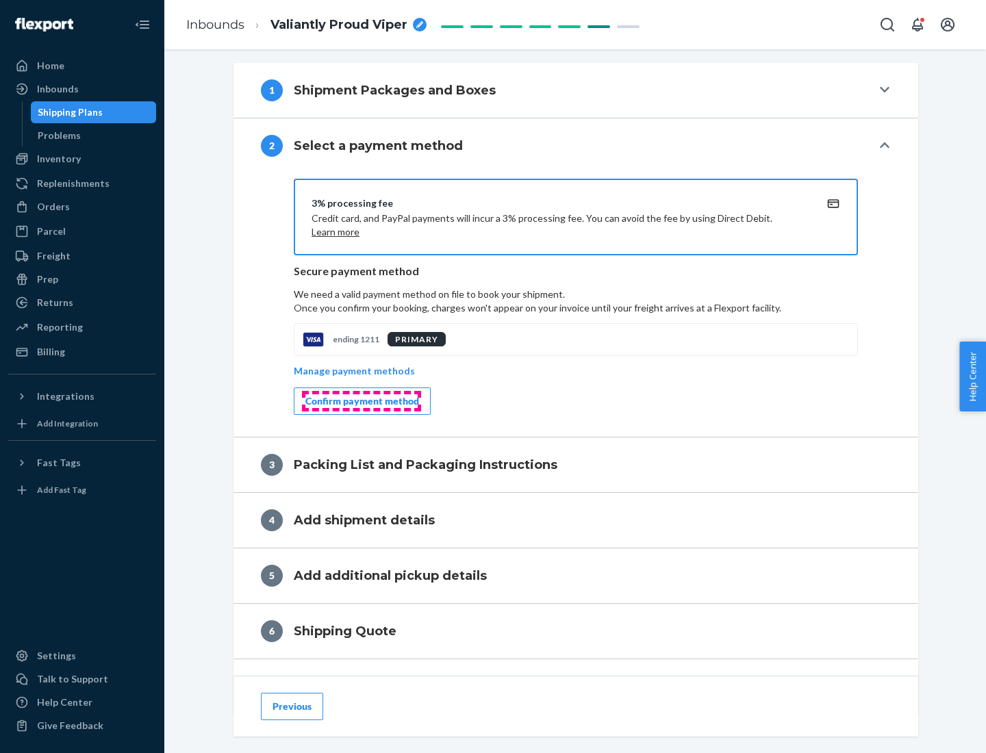
click at [361, 401] on div "Confirm payment method" at bounding box center [362, 401] width 114 height 14
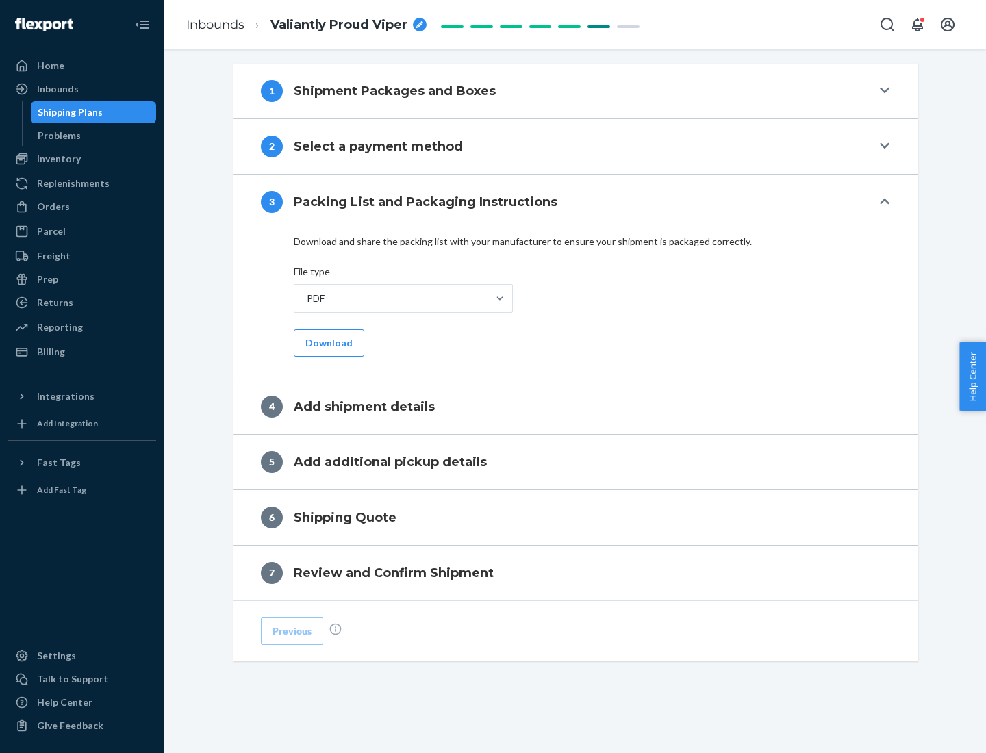
scroll to position [432, 0]
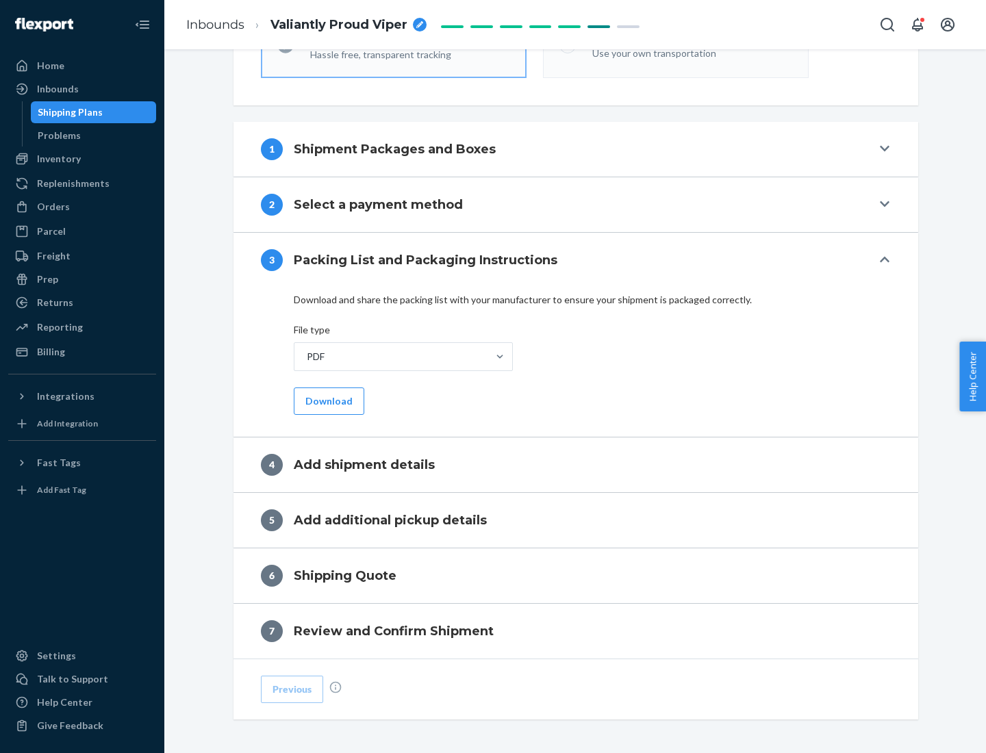
click at [327, 401] on button "Download" at bounding box center [329, 401] width 71 height 27
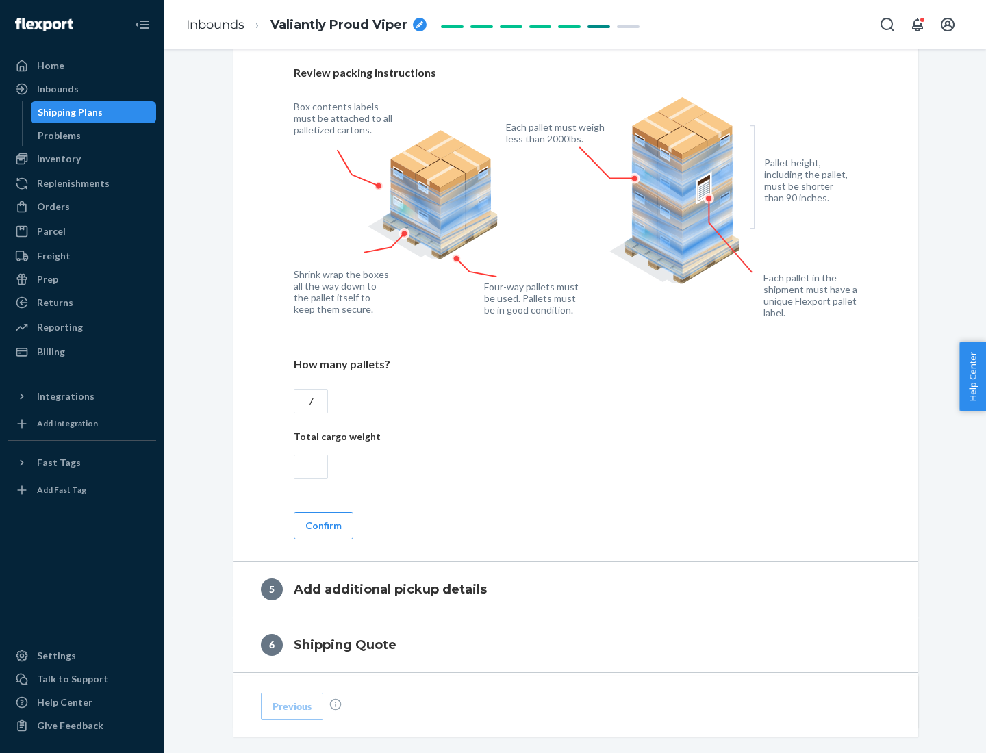
scroll to position [889, 0]
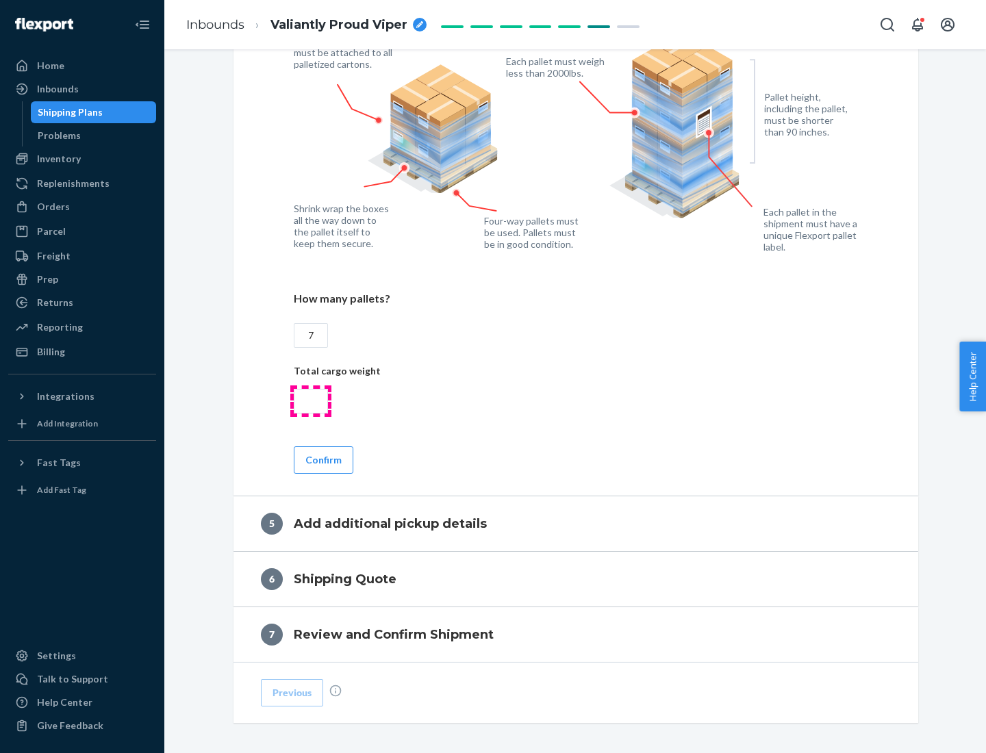
type input "7"
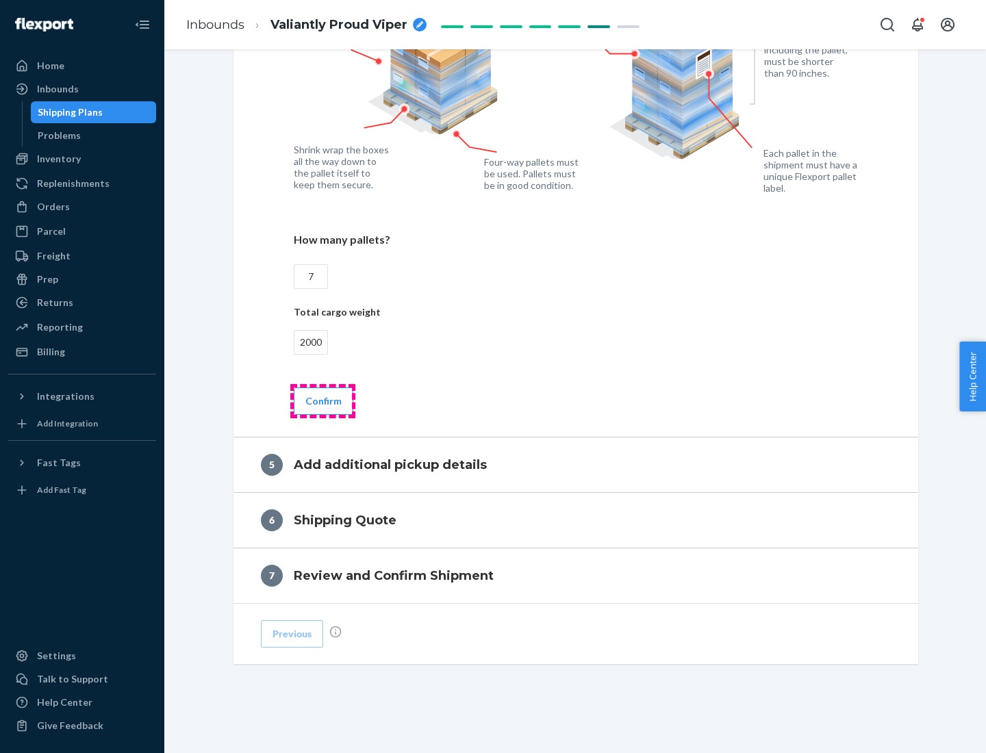
type input "2000"
click at [323, 401] on button "Confirm" at bounding box center [324, 401] width 60 height 27
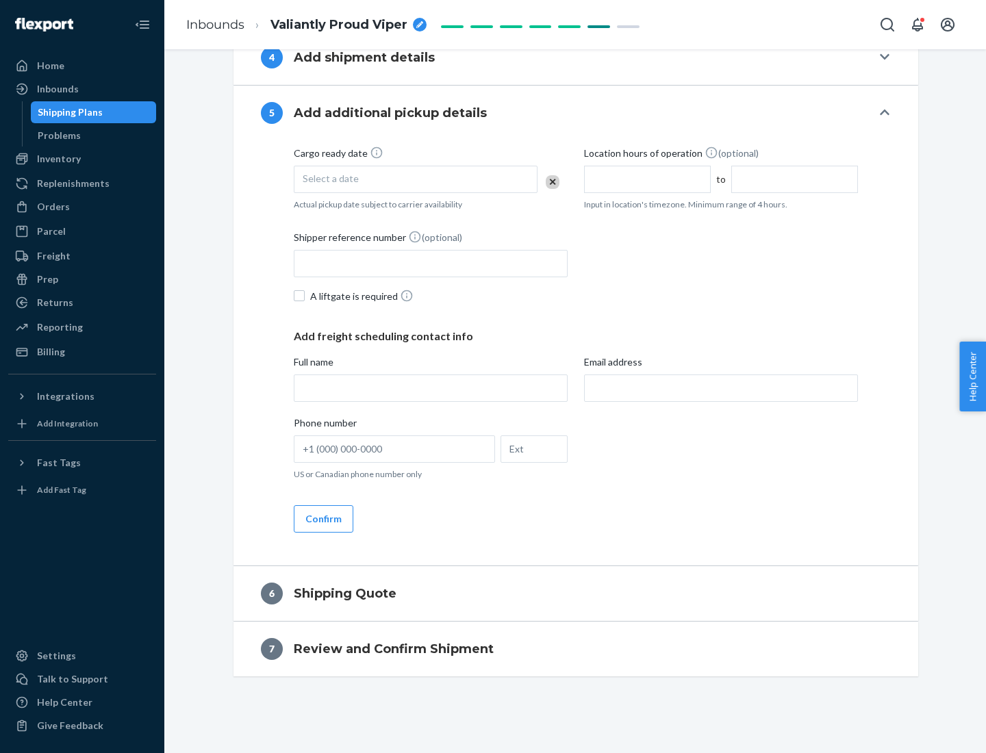
scroll to position [468, 0]
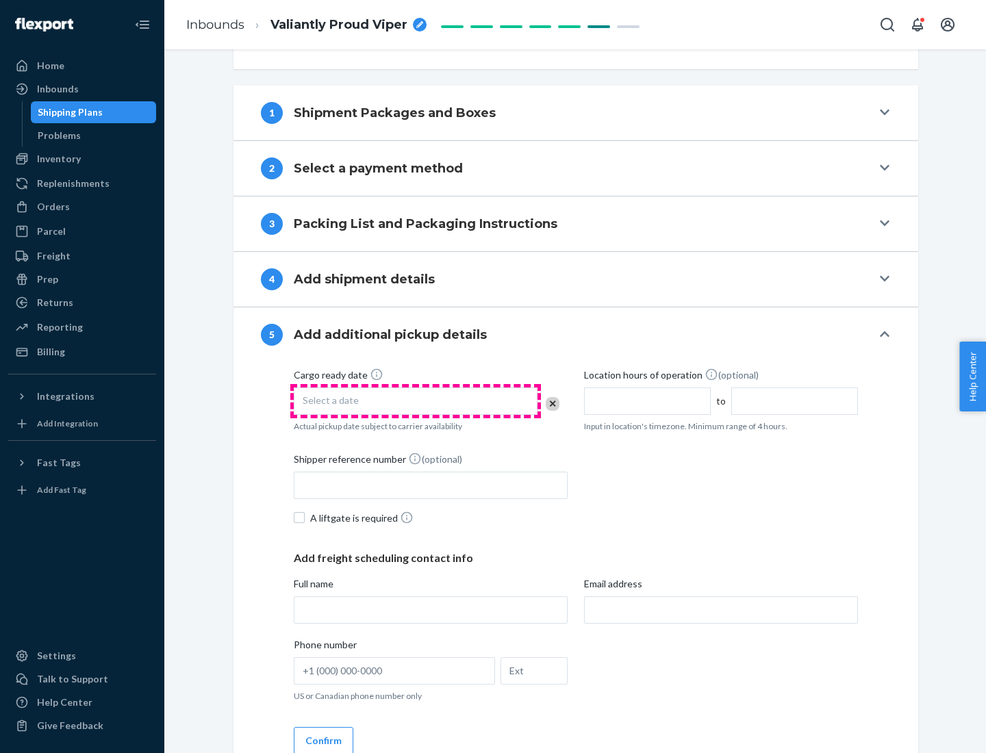
click at [416, 401] on div "Select a date" at bounding box center [416, 401] width 244 height 27
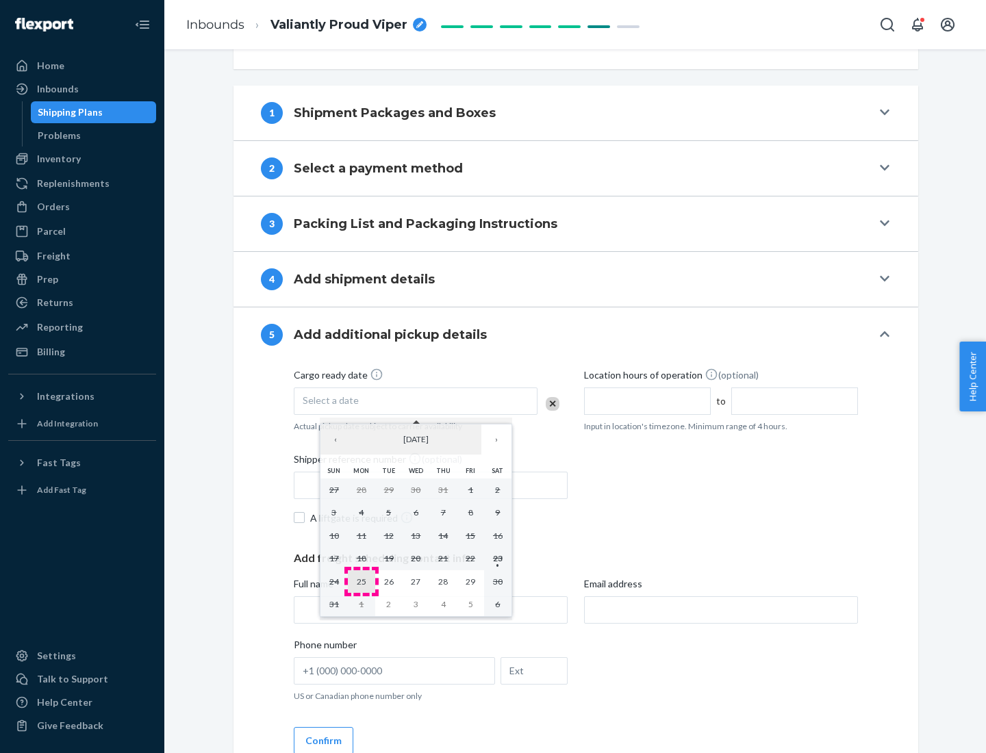
click at [361, 581] on abbr "25" at bounding box center [362, 582] width 10 height 10
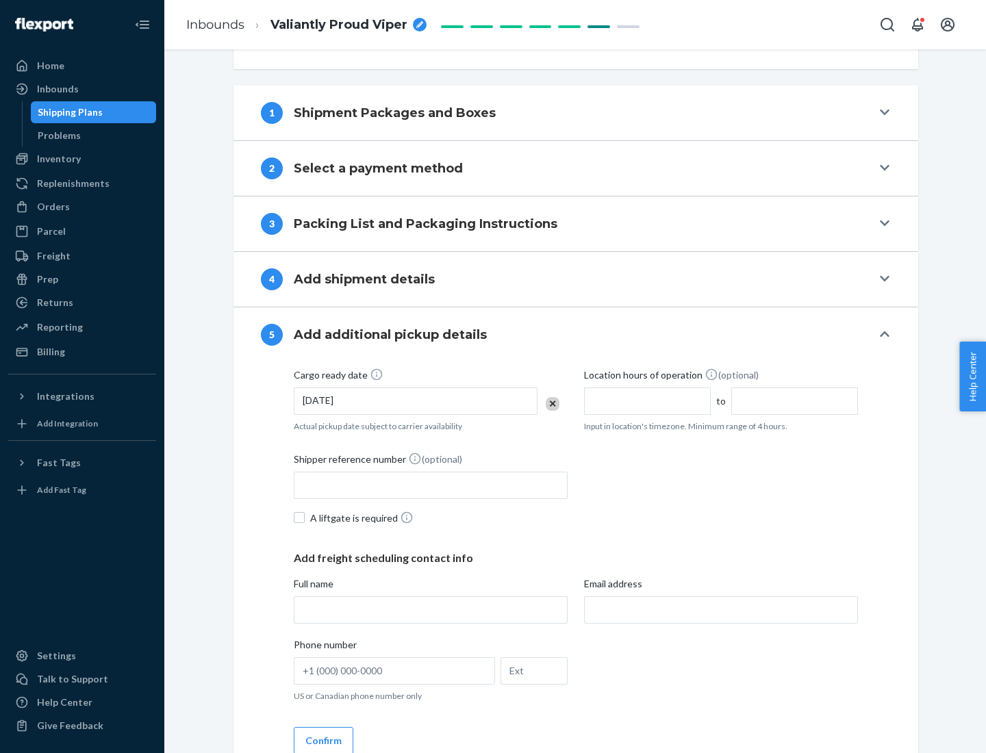
scroll to position [677, 0]
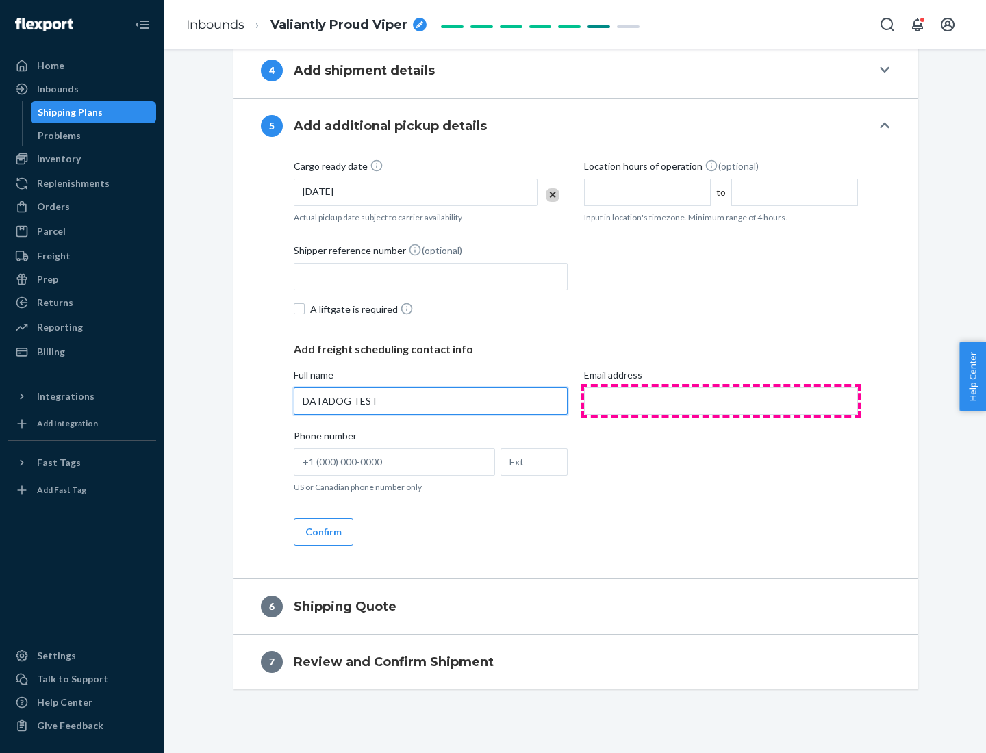
type input "DATADOG TEST"
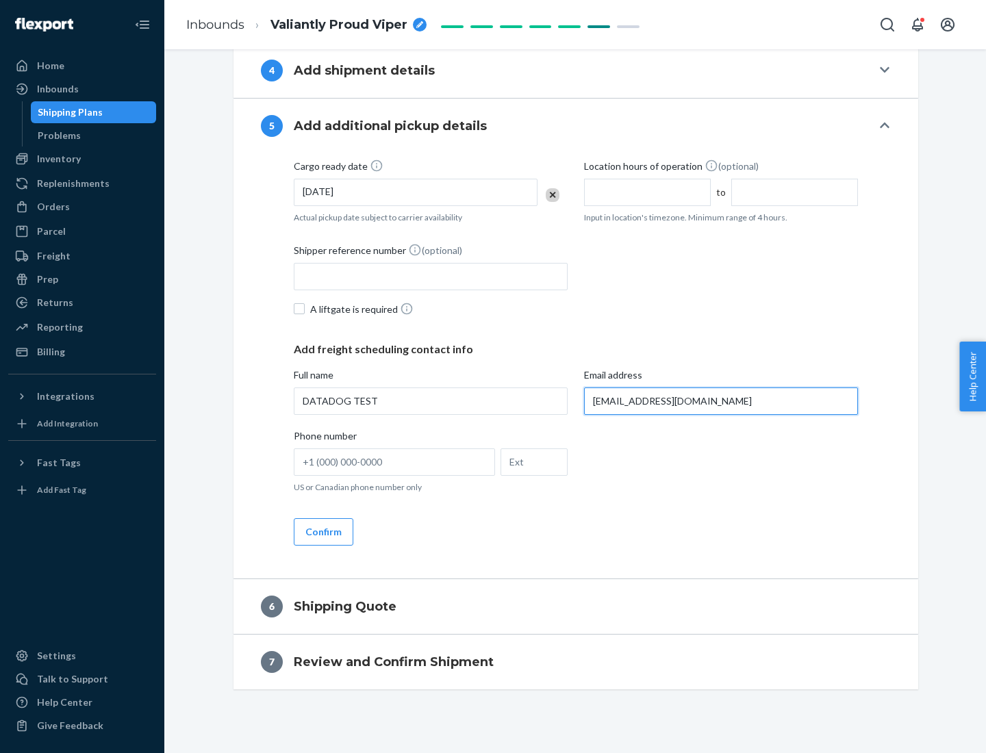
scroll to position [690, 0]
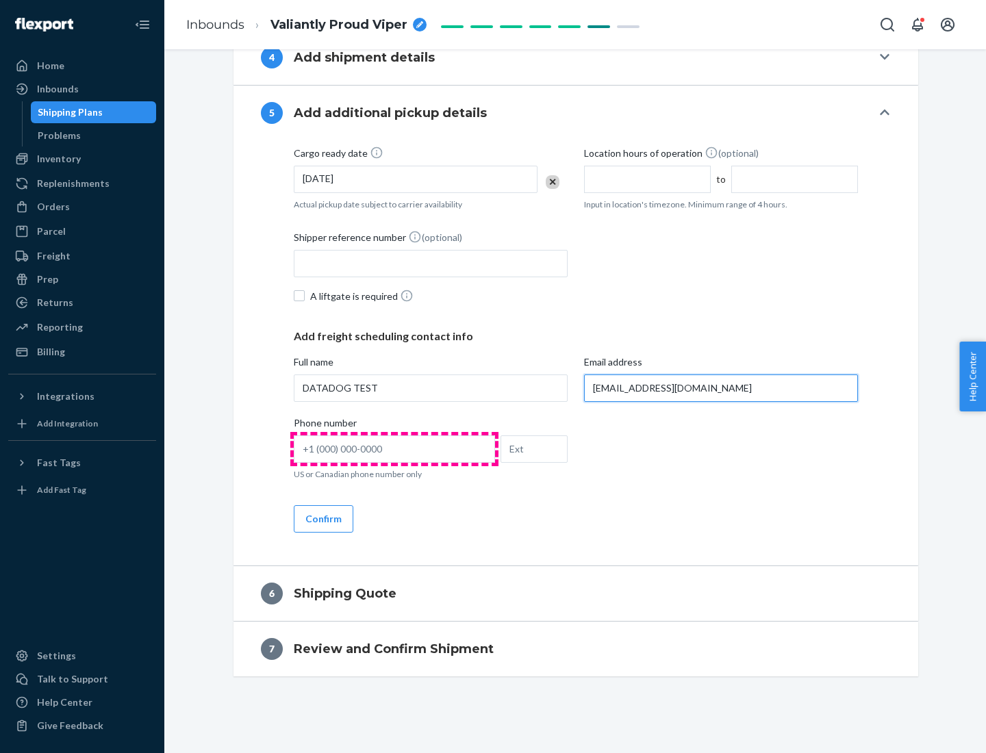
type input "[EMAIL_ADDRESS][DOMAIN_NAME]"
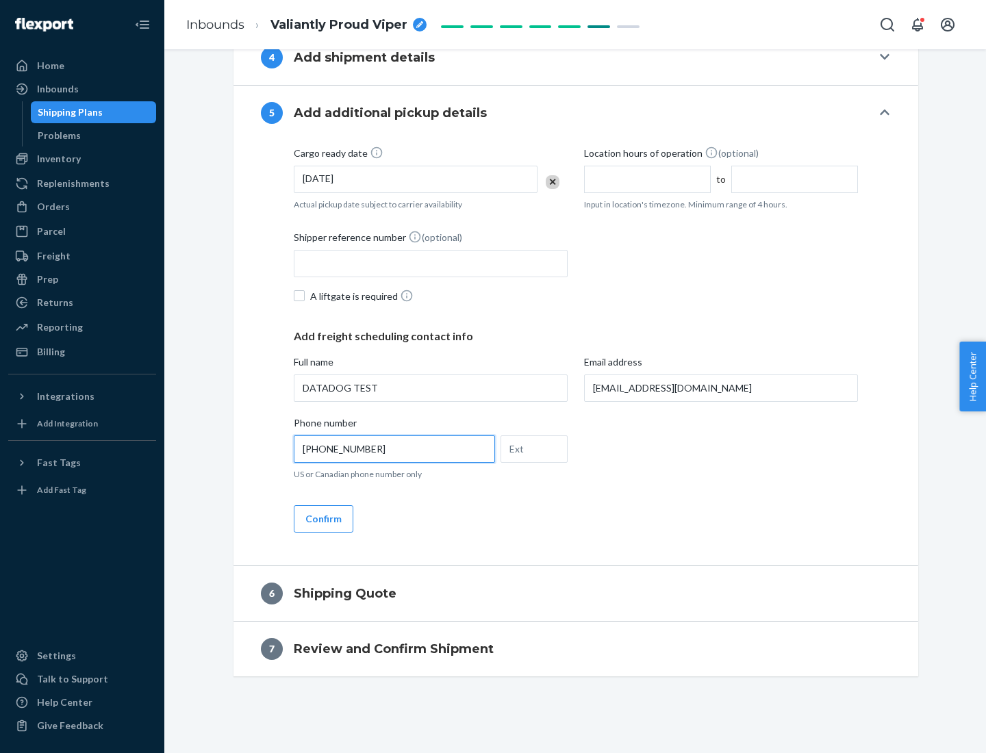
type input "[PHONE_NUMBER]"
click at [323, 518] on button "Confirm" at bounding box center [324, 518] width 60 height 27
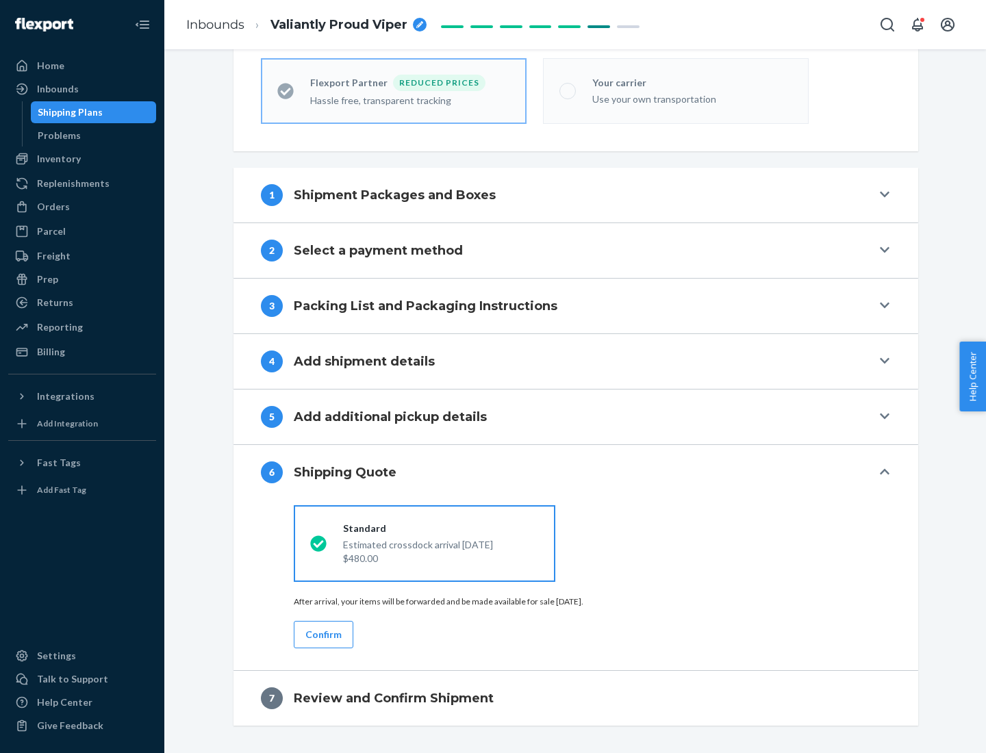
scroll to position [436, 0]
